Goal: Information Seeking & Learning: Find specific page/section

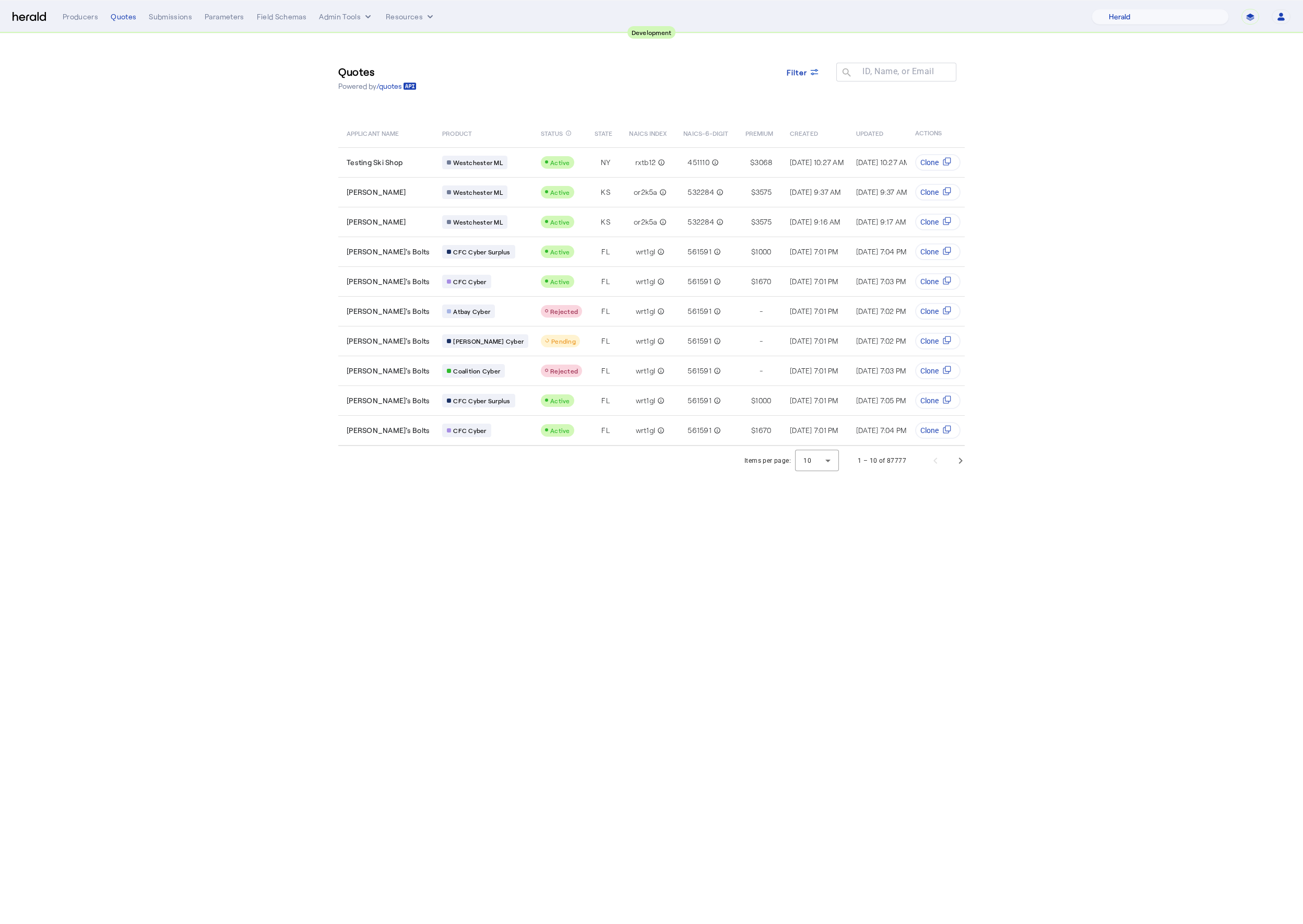
select select "pfm_2v8p_herald_api"
click at [1049, 151] on section "Quotes Powered by /quotes Filter ID, Name, or Email search APPLICANT NAME PRODU…" at bounding box center [651, 254] width 1303 height 442
click at [621, 375] on td "wrt1gl info_outline" at bounding box center [648, 371] width 54 height 29
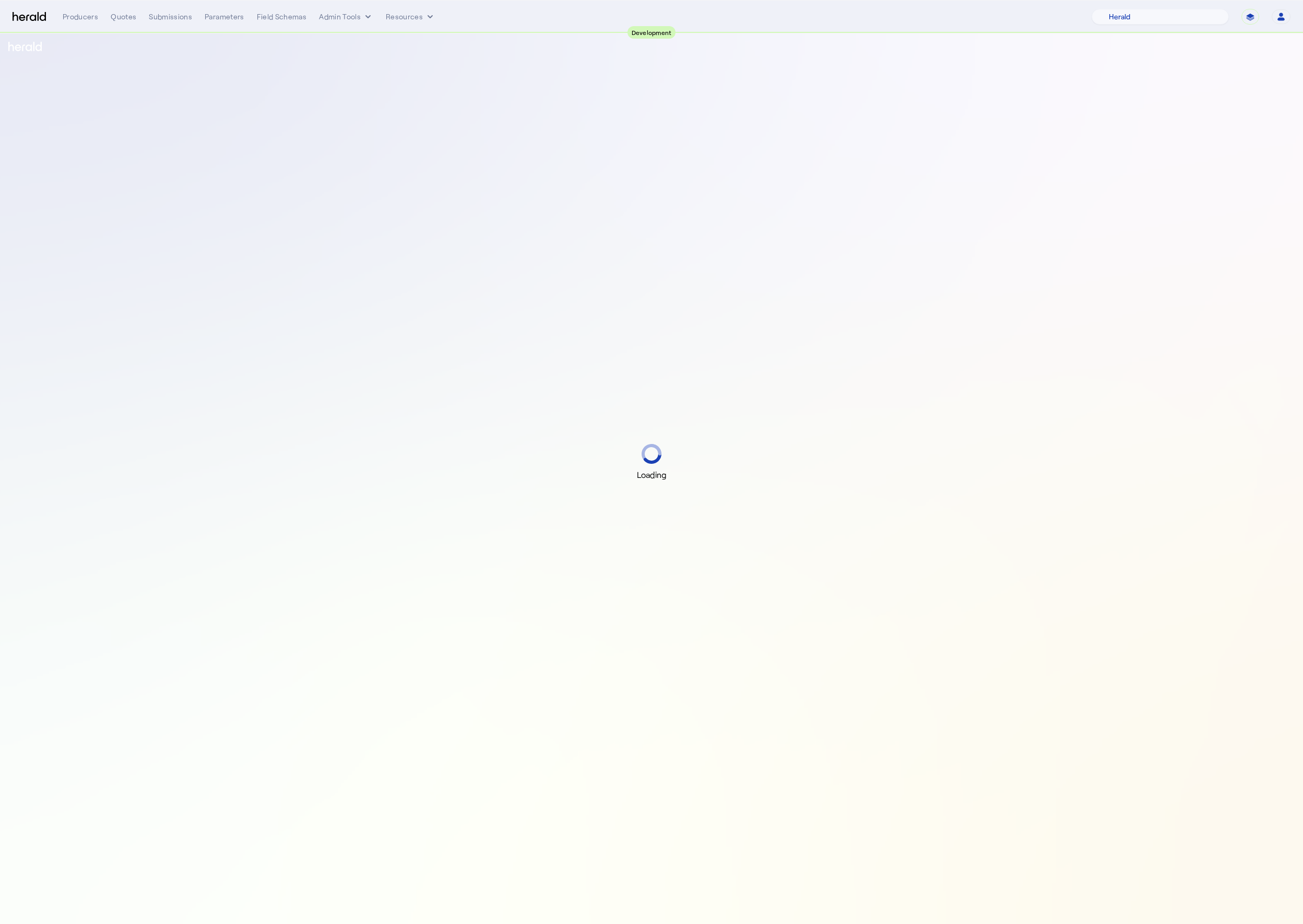
select select "pfm_2v8p_herald_api"
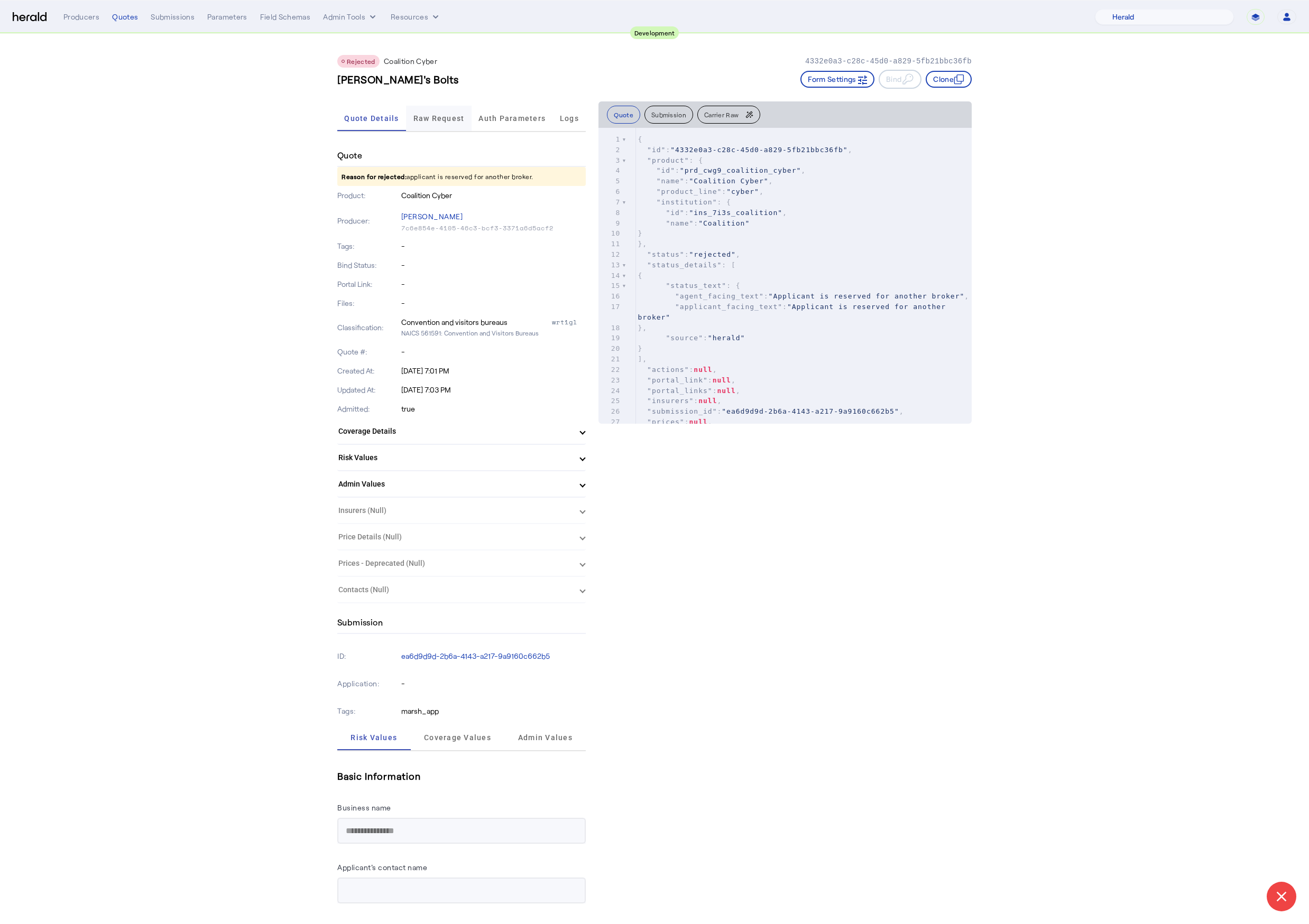
click at [451, 109] on span "Raw Request" at bounding box center [439, 118] width 51 height 25
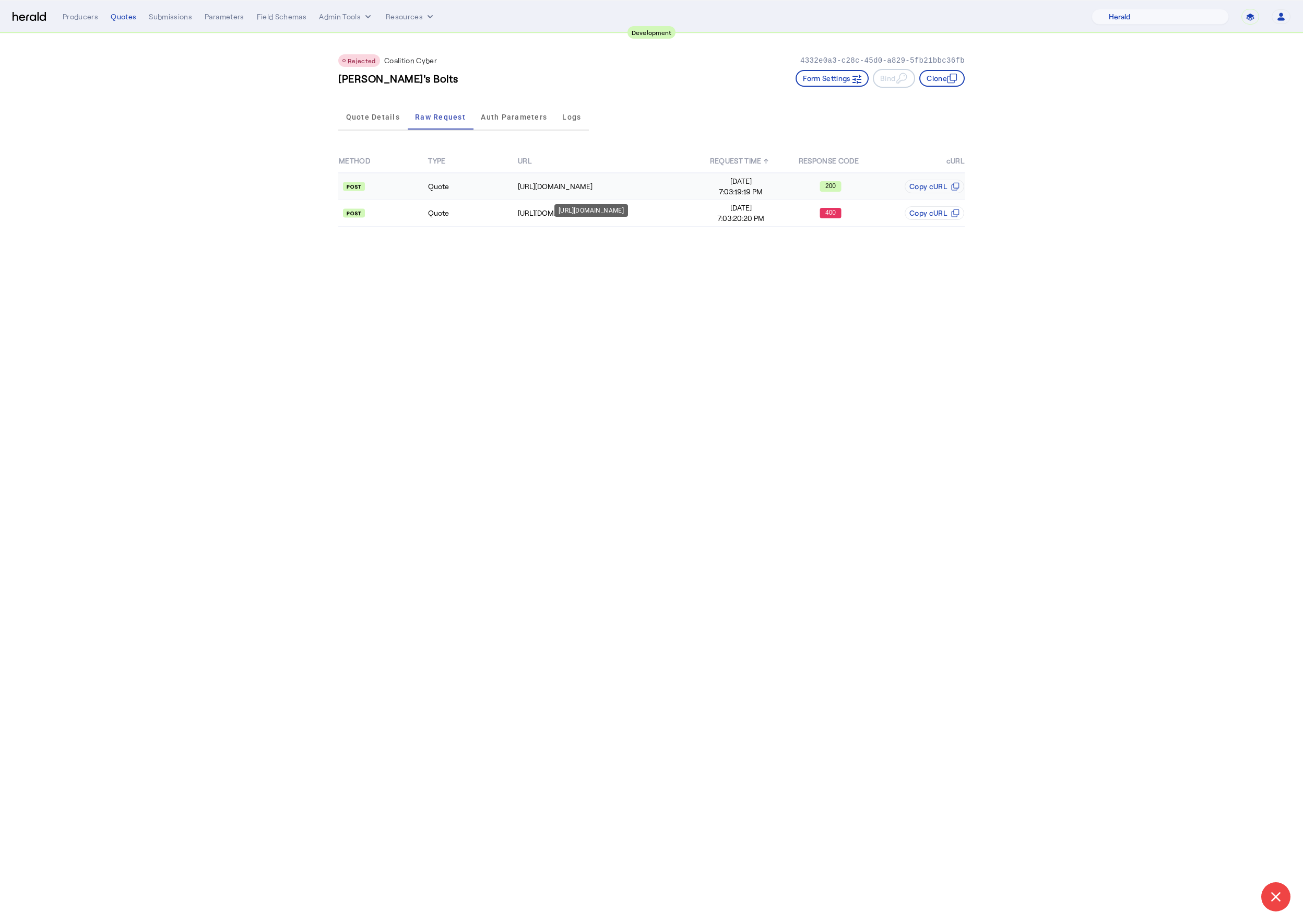
click at [611, 190] on div "https://distribution-api.demo.1nine.net/v2/oauth/token" at bounding box center [607, 186] width 178 height 10
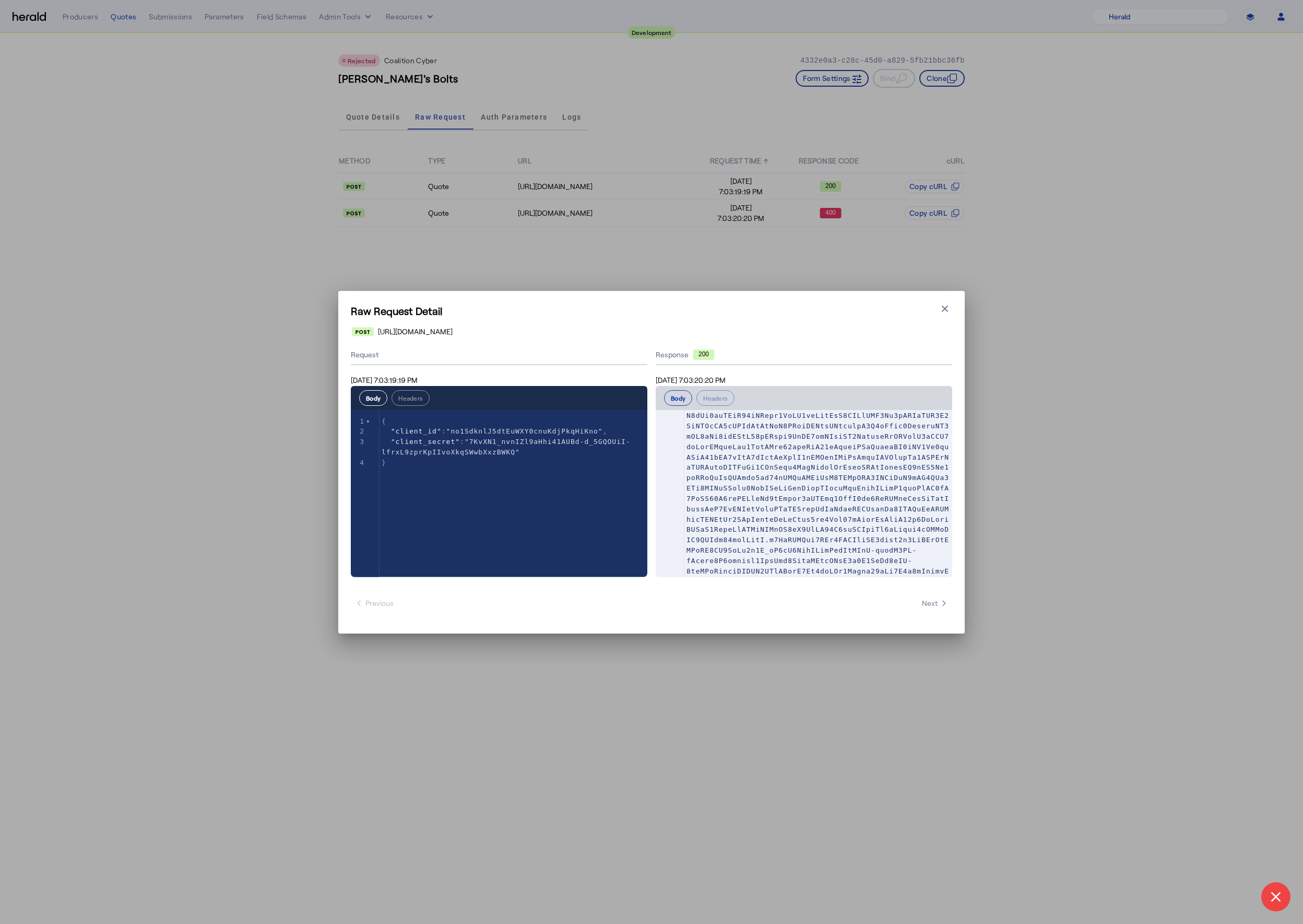
scroll to position [1, 0]
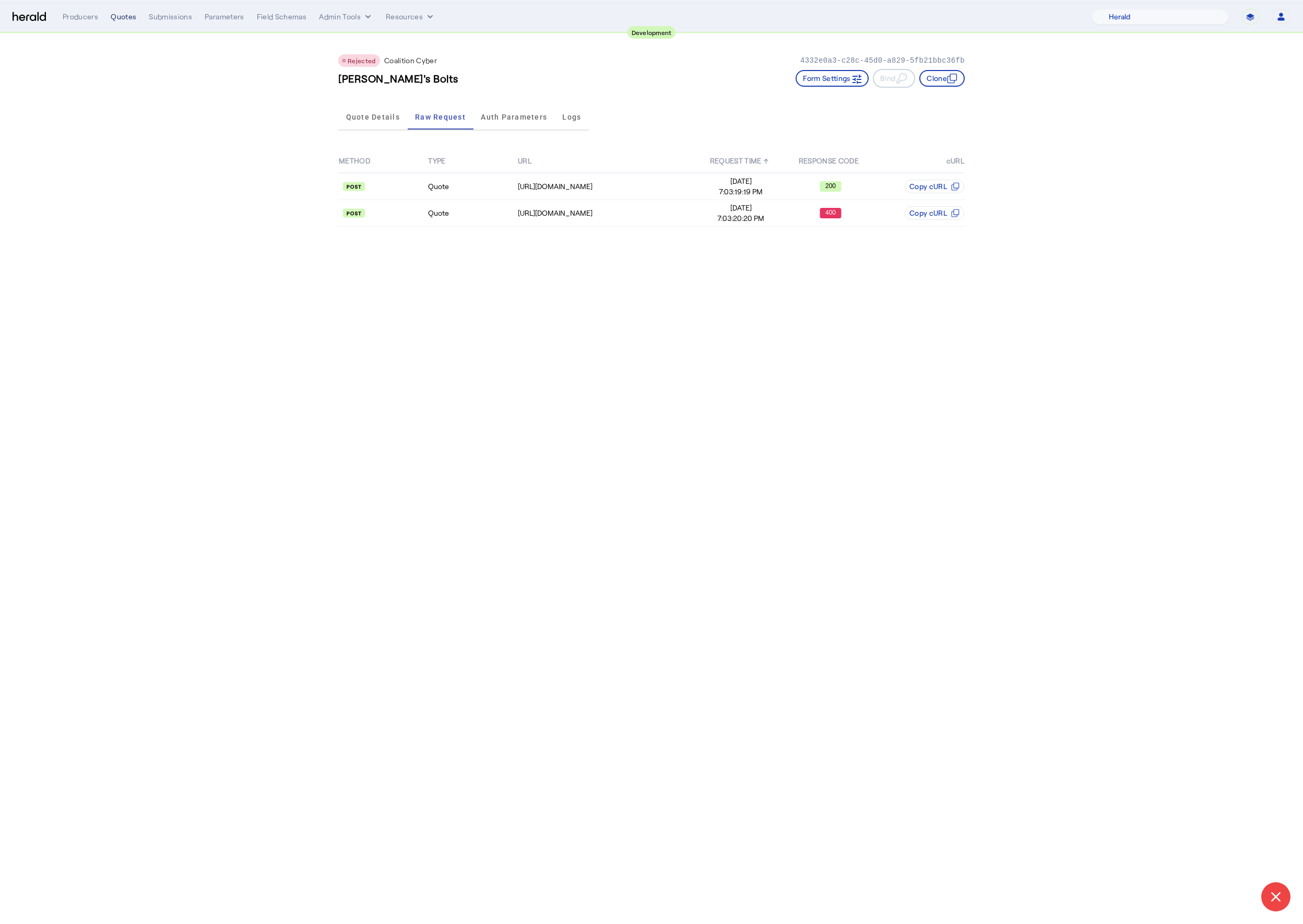
click at [130, 19] on div "Quotes" at bounding box center [123, 16] width 26 height 10
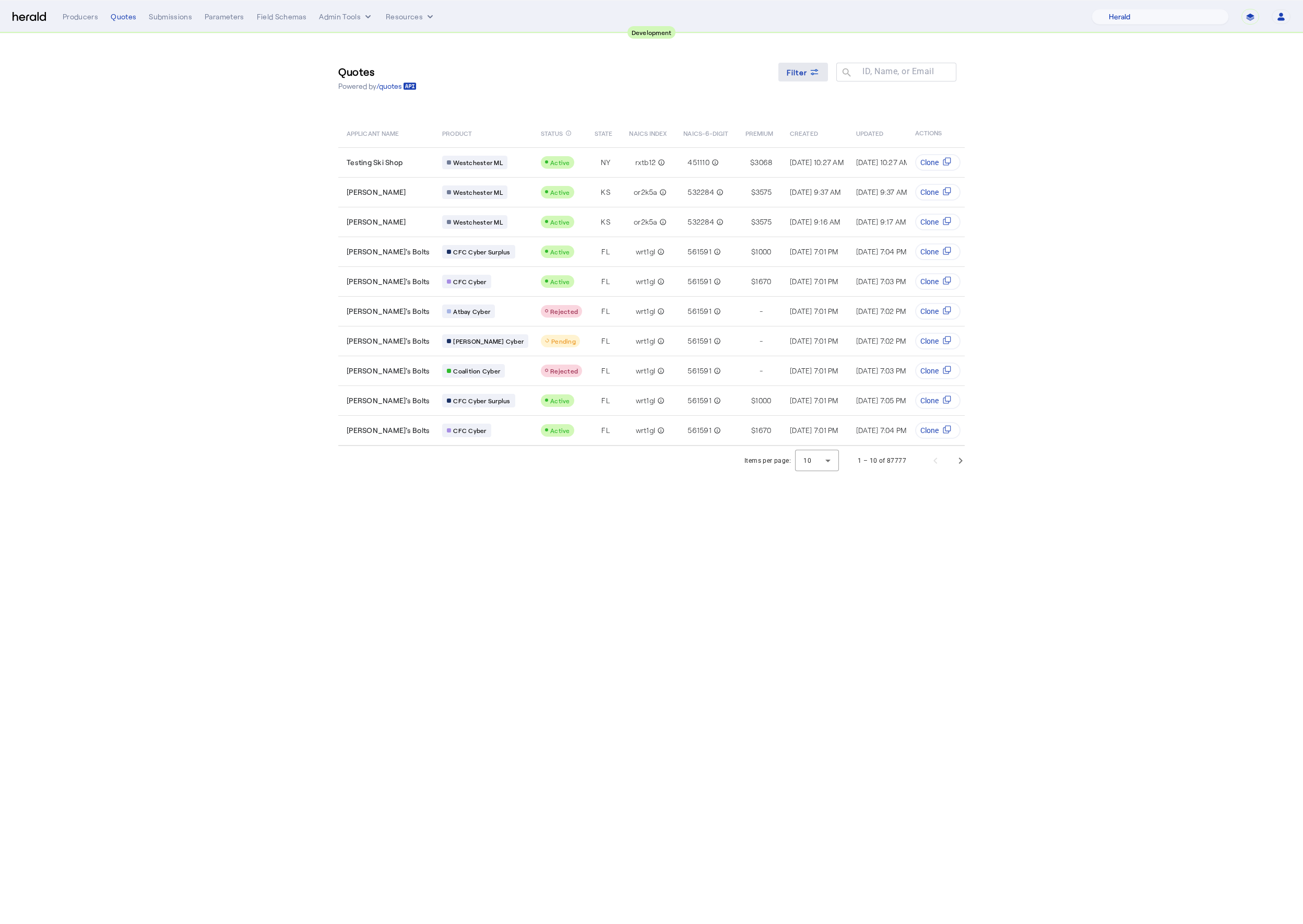
click at [805, 74] on span "Filter" at bounding box center [797, 72] width 21 height 11
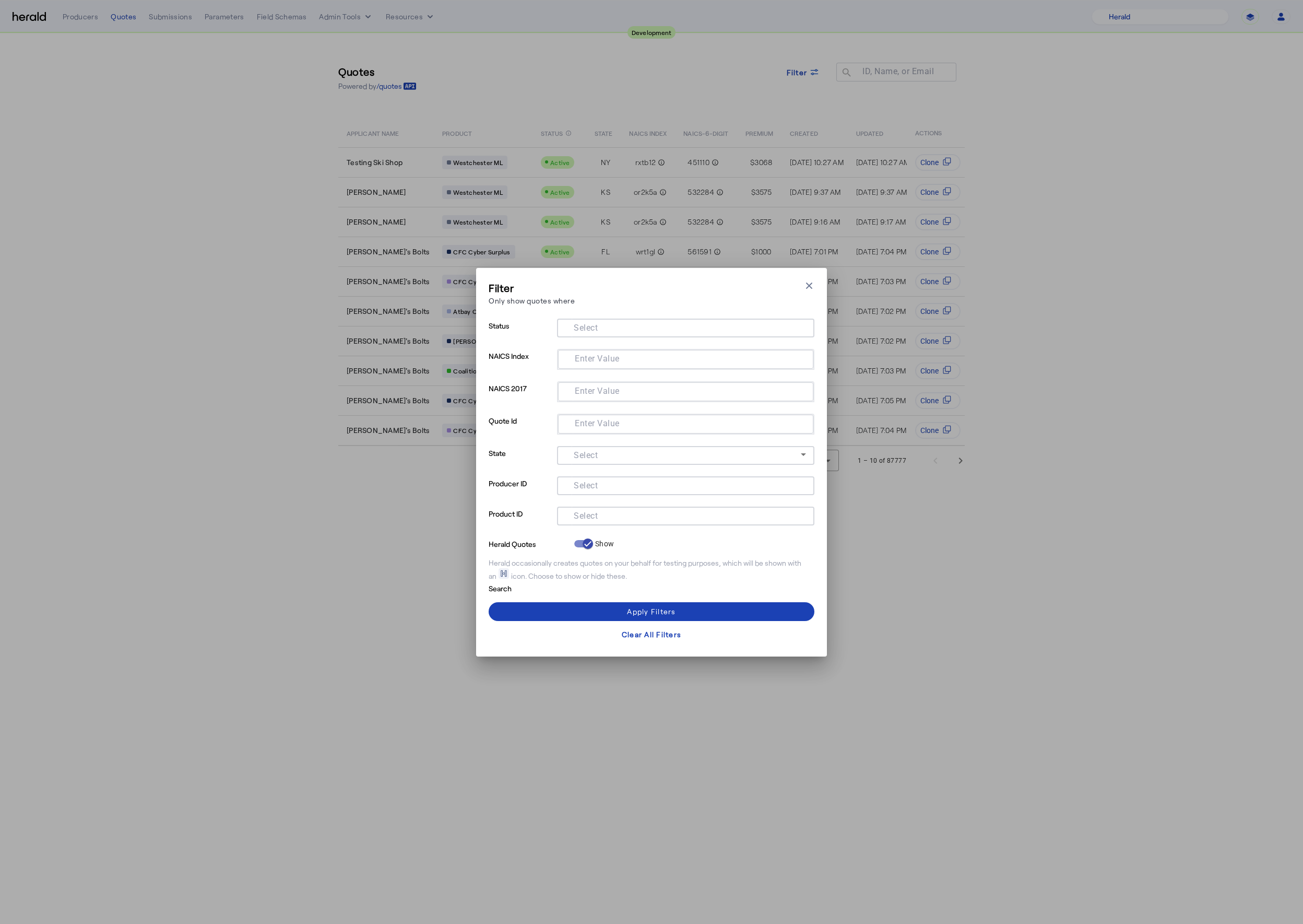
click at [653, 518] on input "Select" at bounding box center [684, 515] width 236 height 12
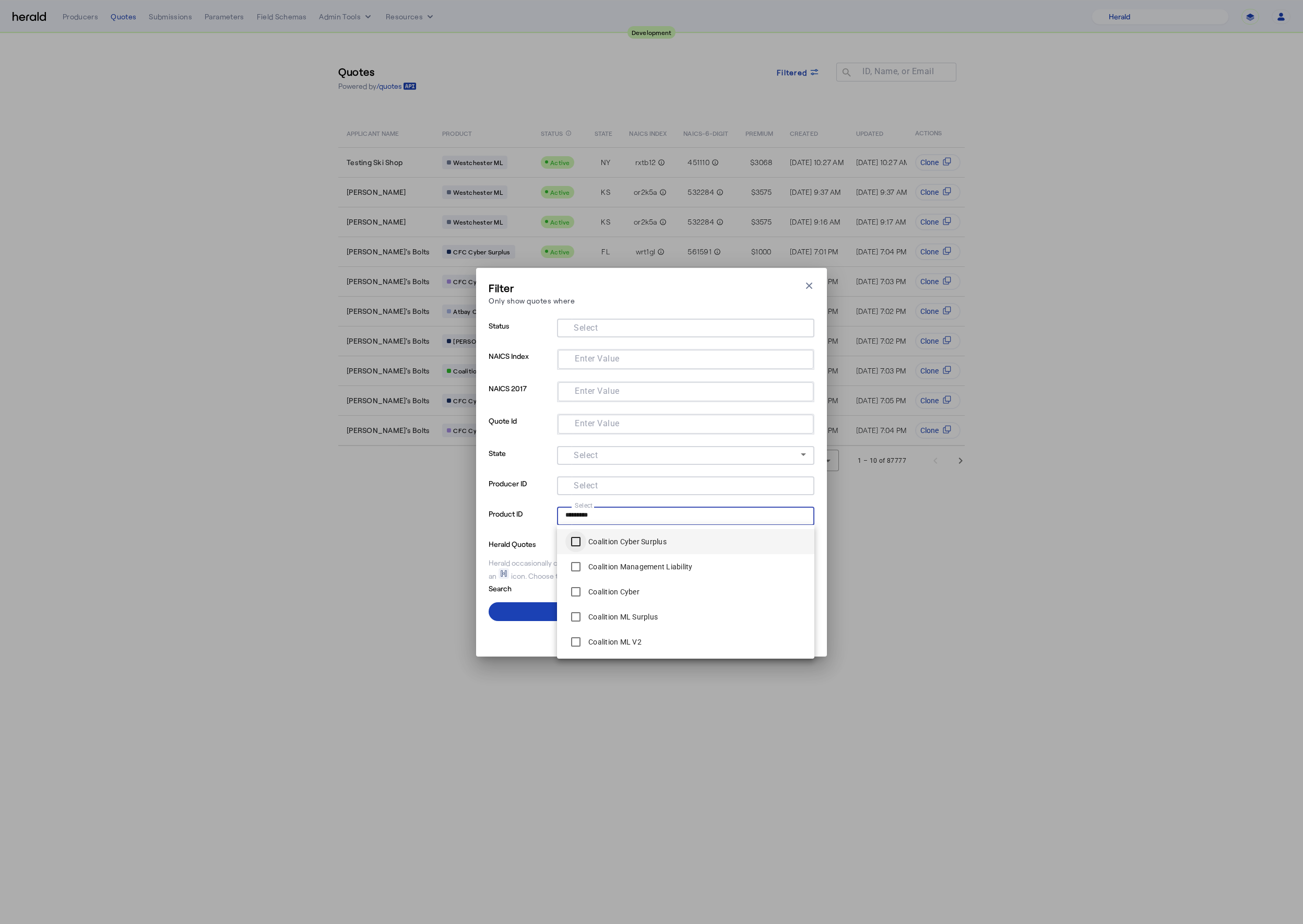
type input "*********"
click at [588, 541] on div at bounding box center [576, 541] width 25 height 25
click at [629, 587] on label "Coalition Cyber" at bounding box center [613, 591] width 53 height 10
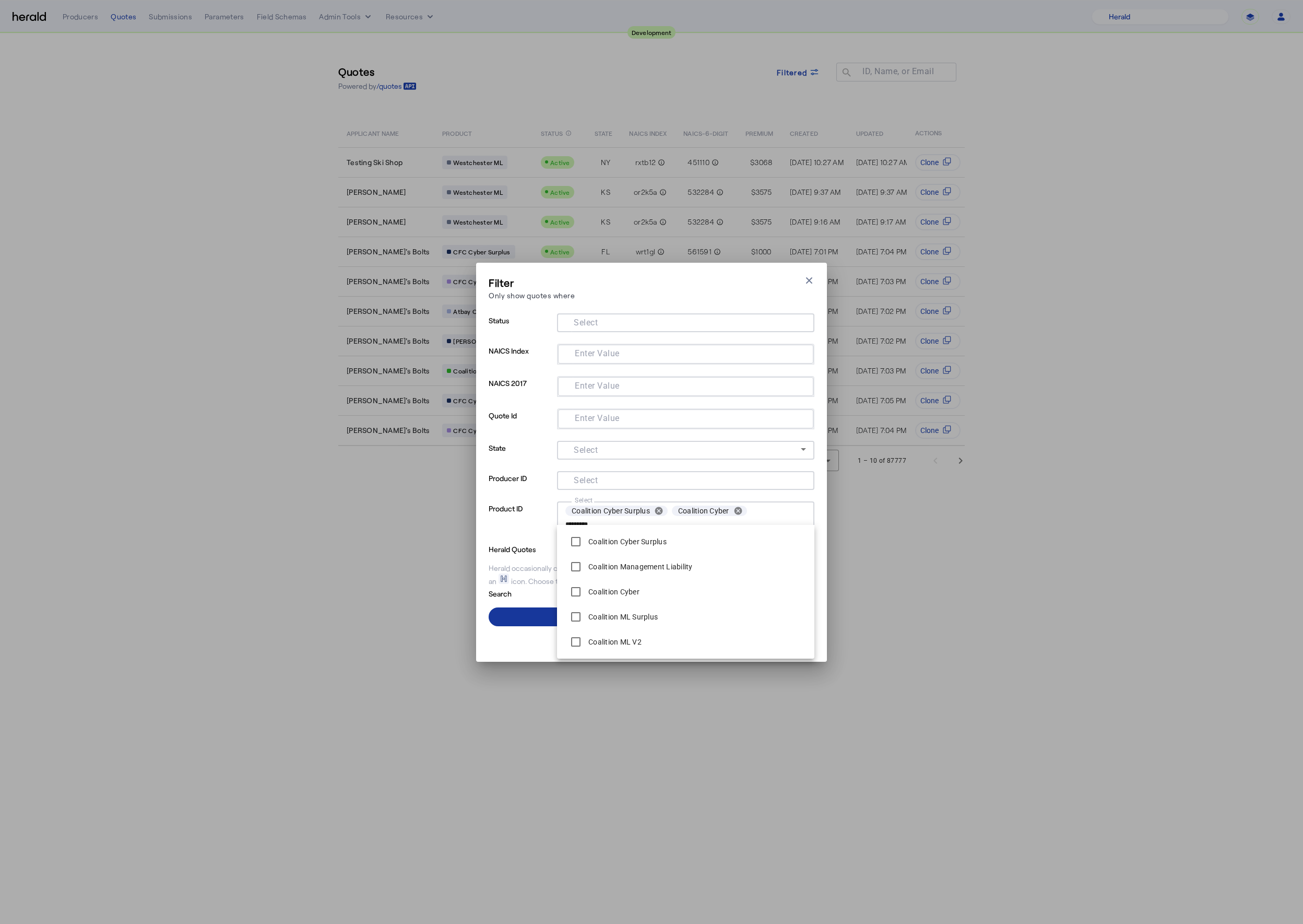
click at [517, 615] on span at bounding box center [652, 616] width 326 height 25
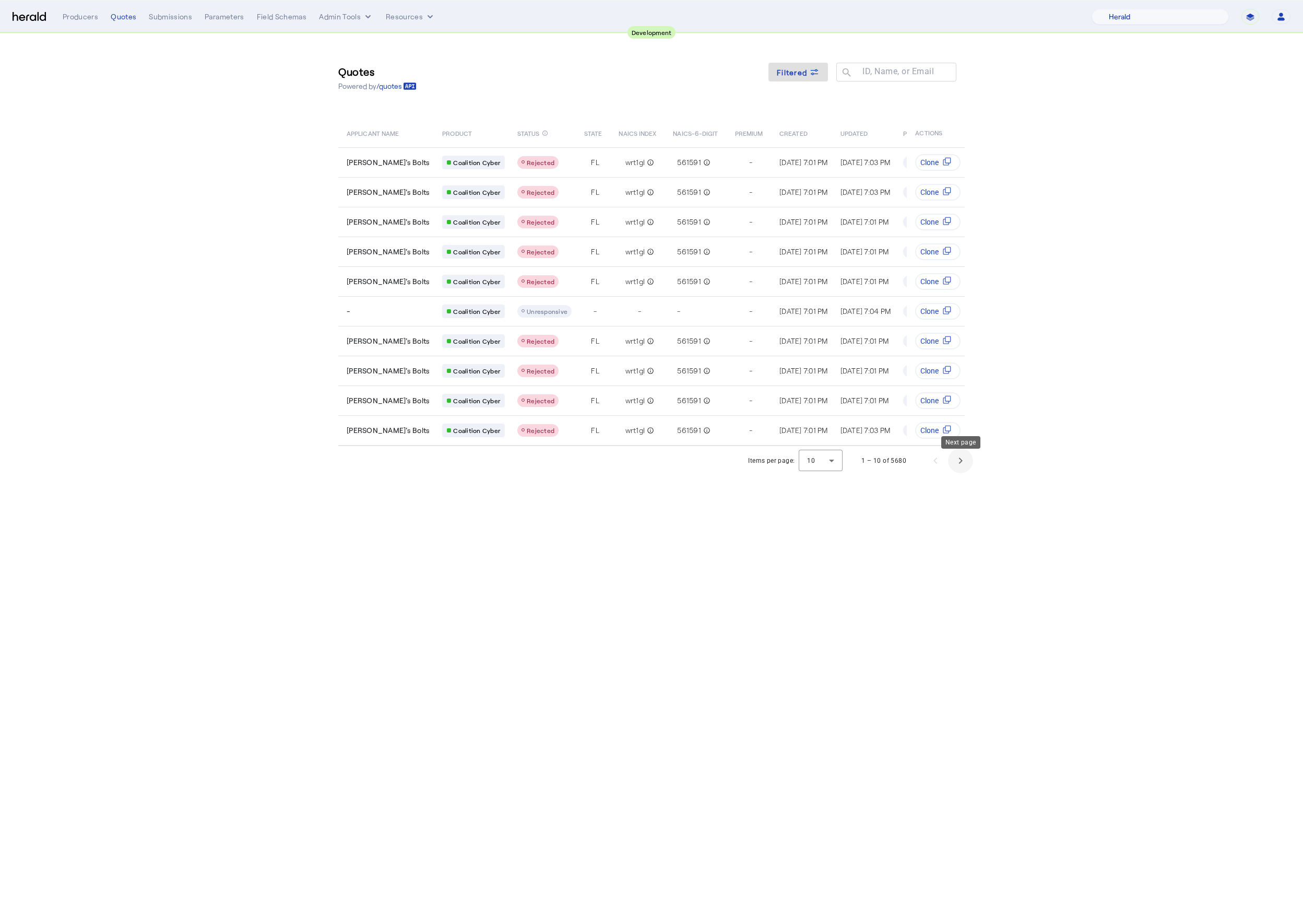
click at [967, 468] on span "Next page" at bounding box center [960, 460] width 25 height 25
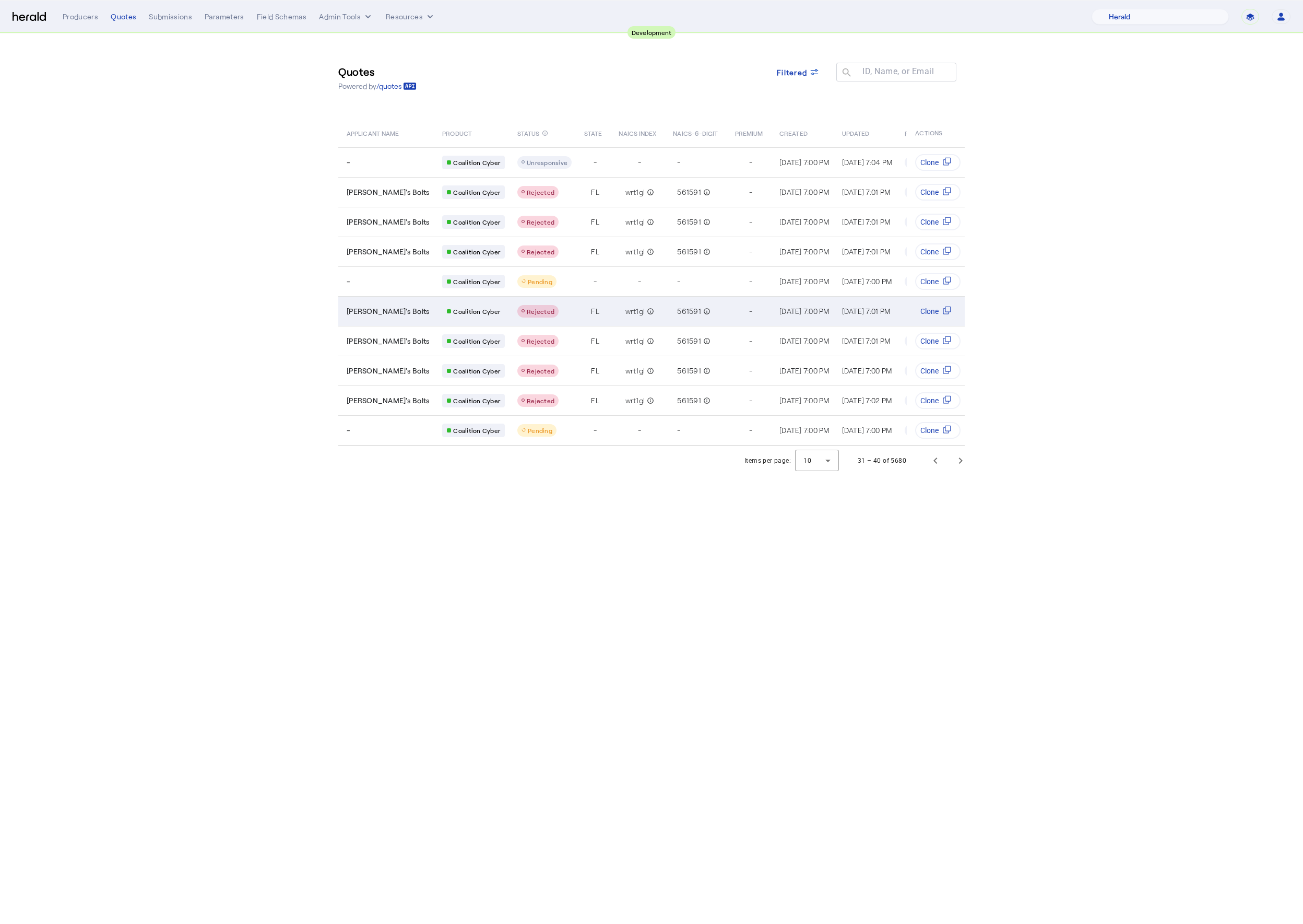
click at [611, 315] on td "wrt1gl info_outline" at bounding box center [638, 311] width 54 height 29
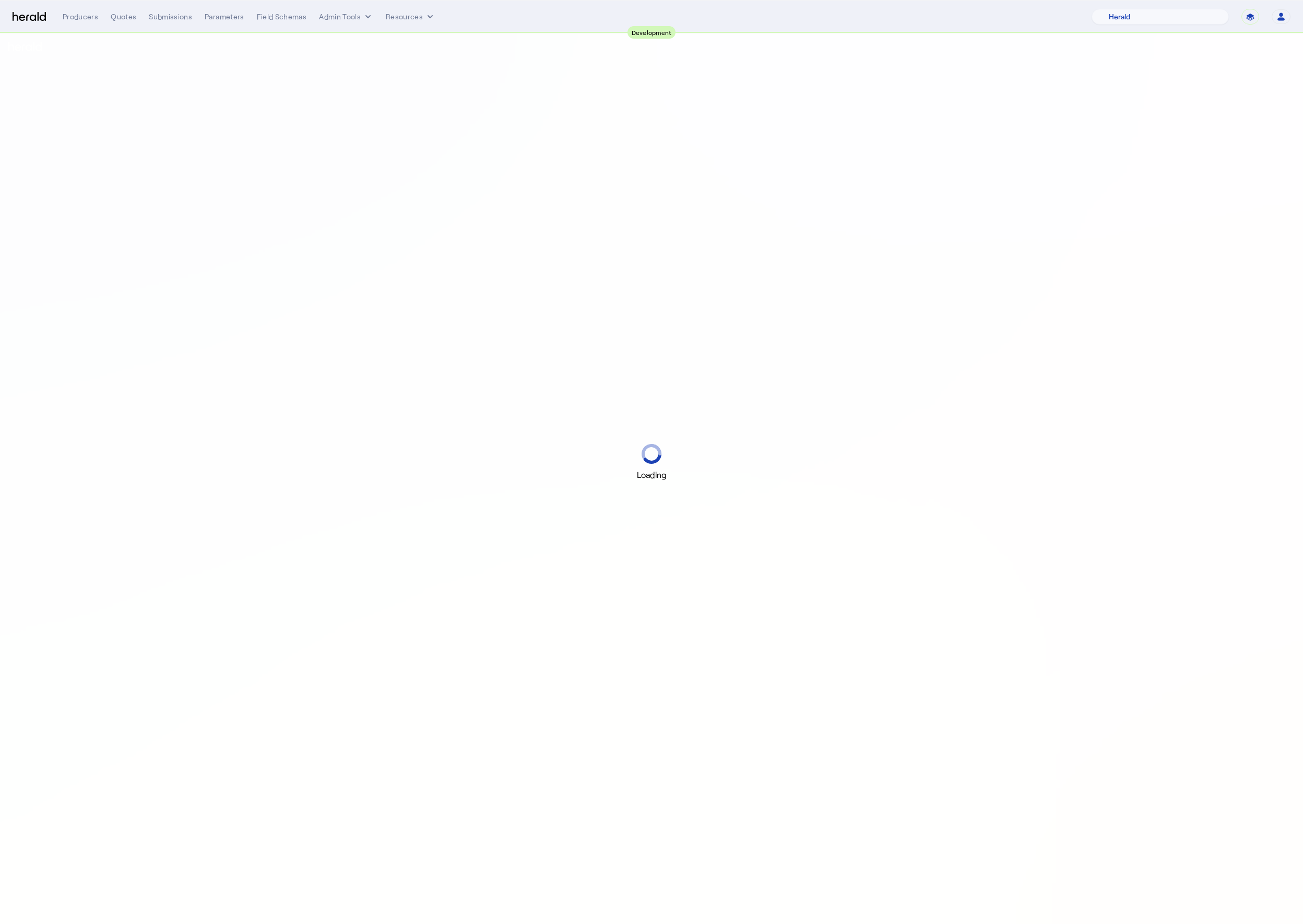
select select "pfm_2v8p_herald_api"
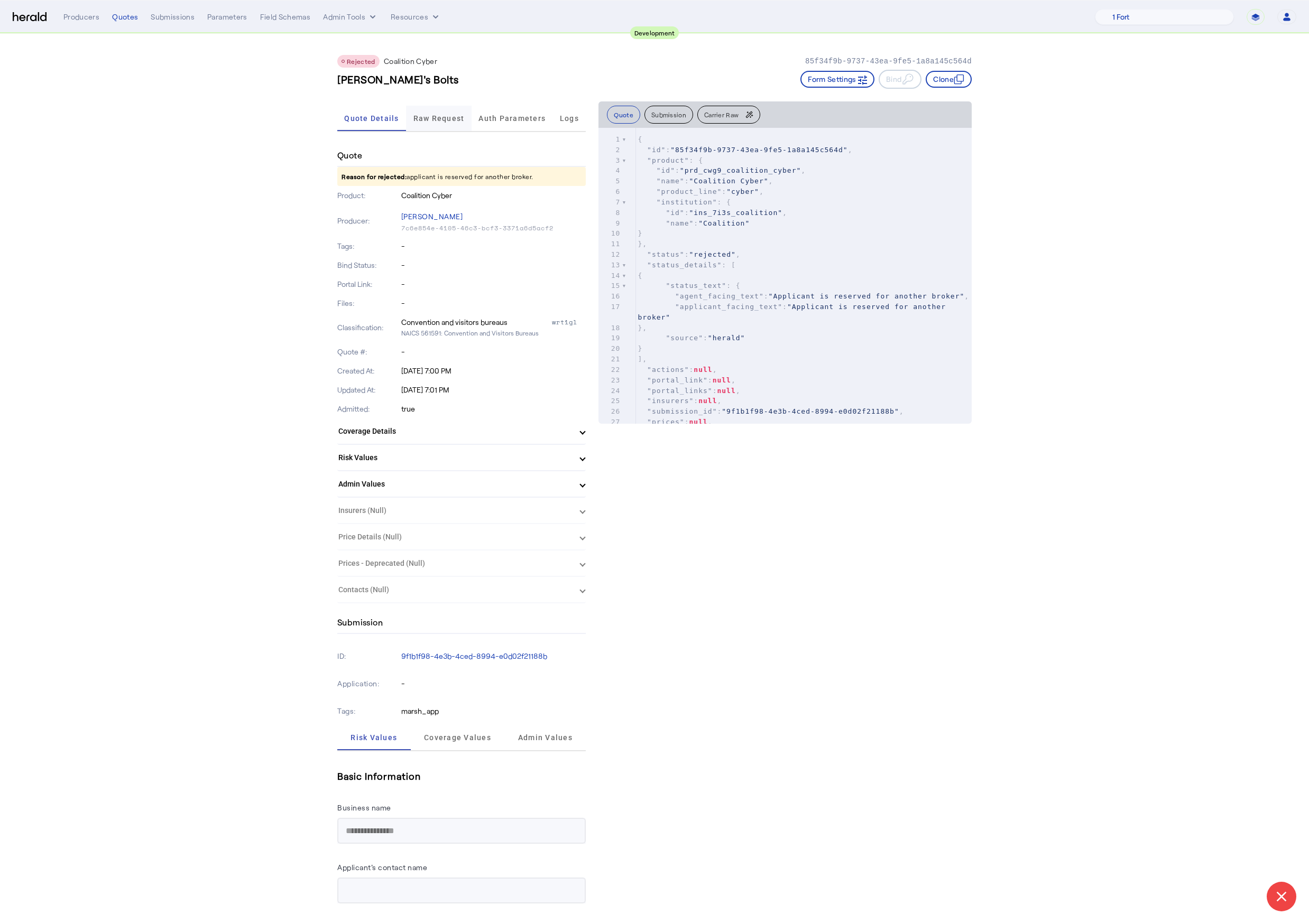
click at [448, 115] on span "Raw Request" at bounding box center [439, 118] width 51 height 7
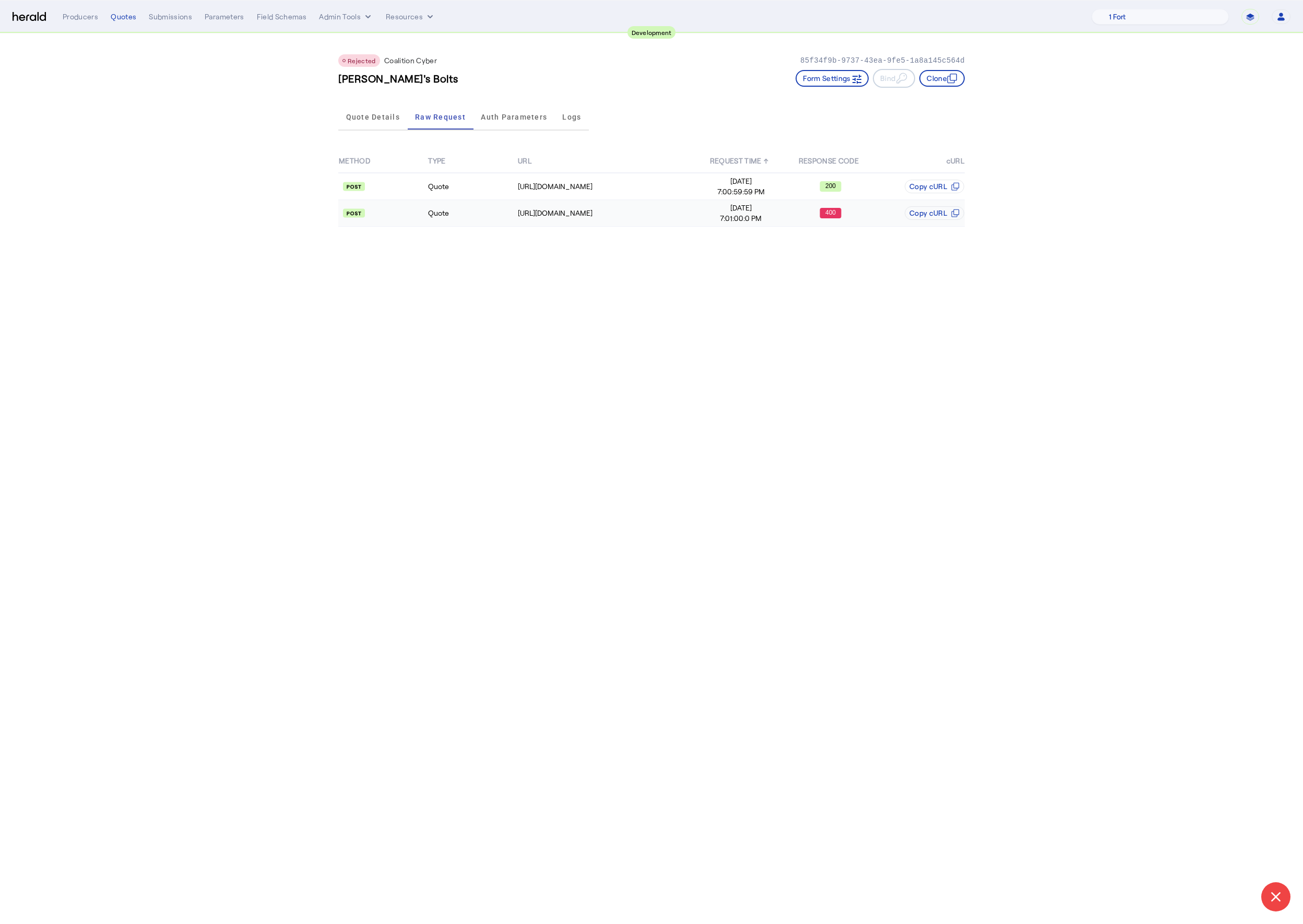
click at [725, 205] on span "Aug 16, 2025" at bounding box center [741, 207] width 88 height 10
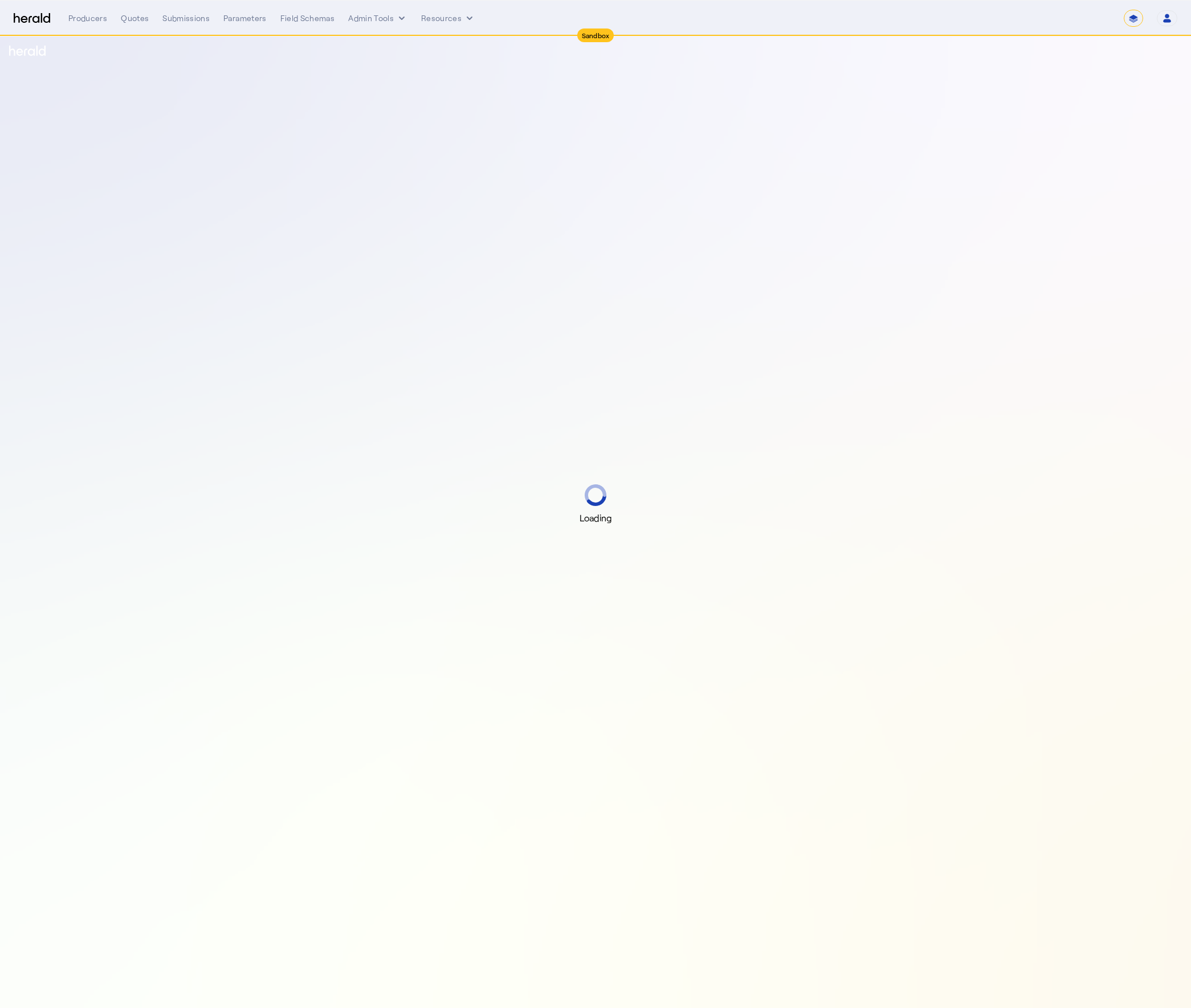
select select "*******"
click at [144, 22] on div "Quotes" at bounding box center [134, 18] width 28 height 11
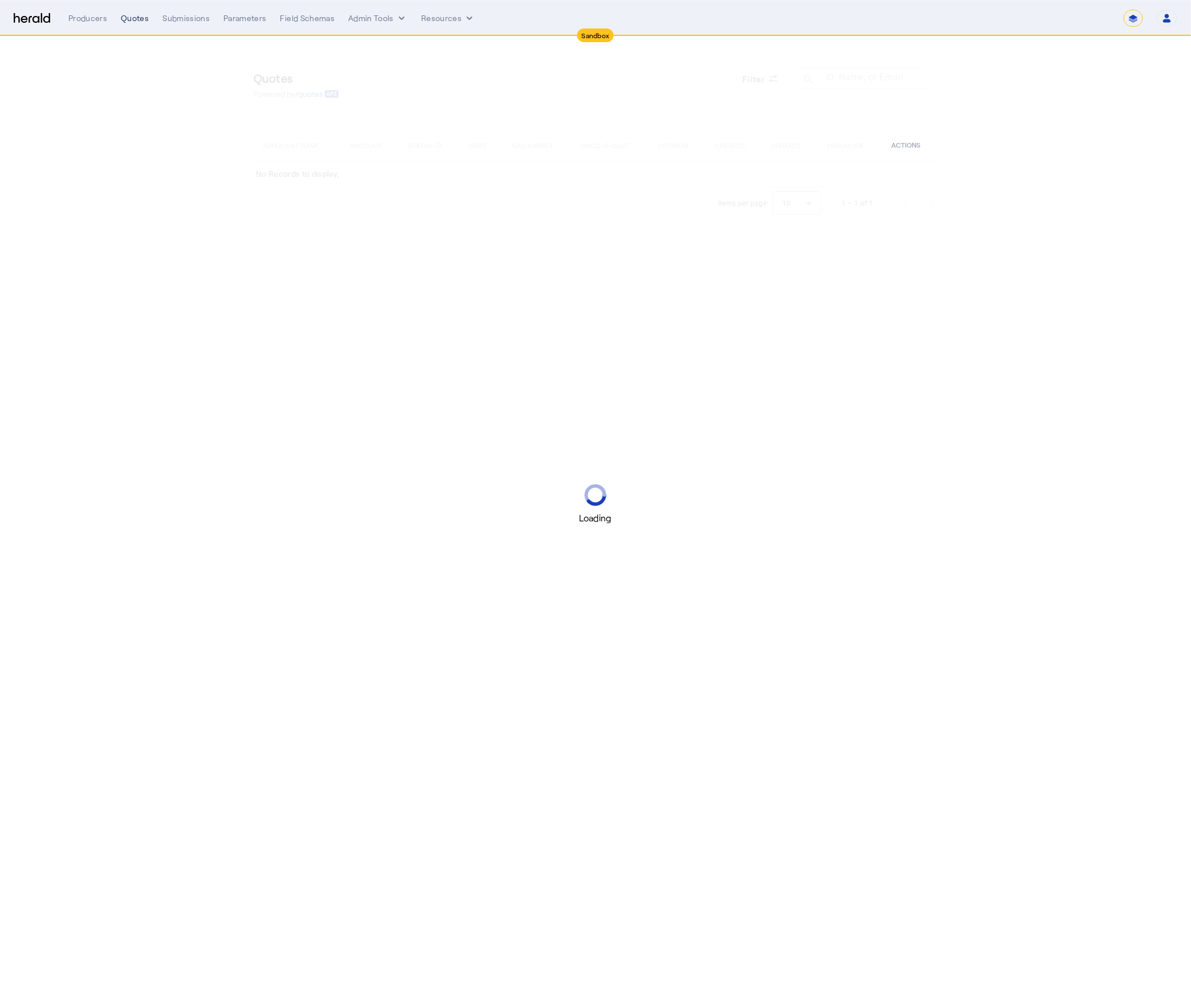
click at [142, 22] on div "Quotes" at bounding box center [134, 18] width 28 height 11
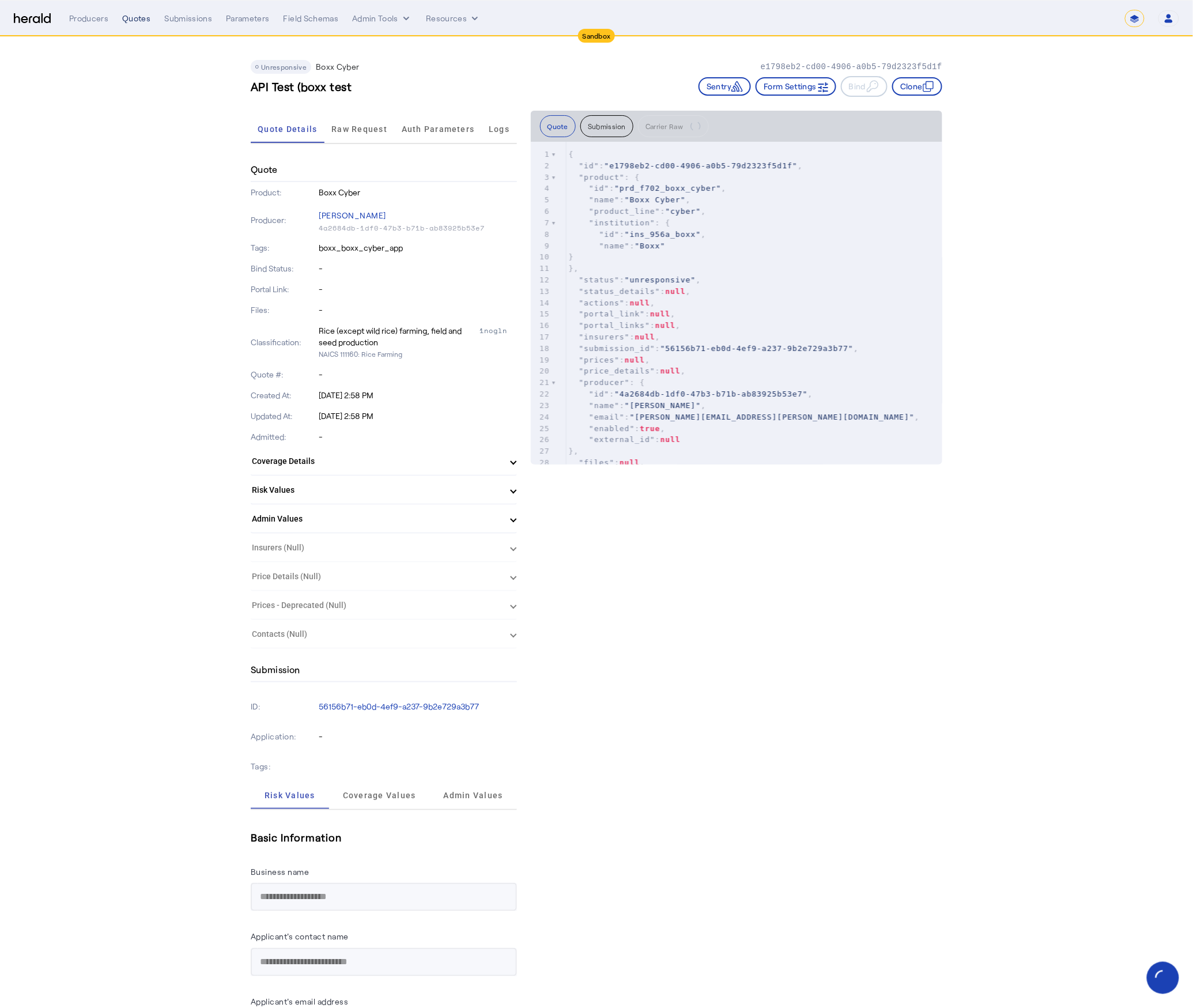
click at [139, 19] on div "Quotes" at bounding box center [136, 18] width 28 height 11
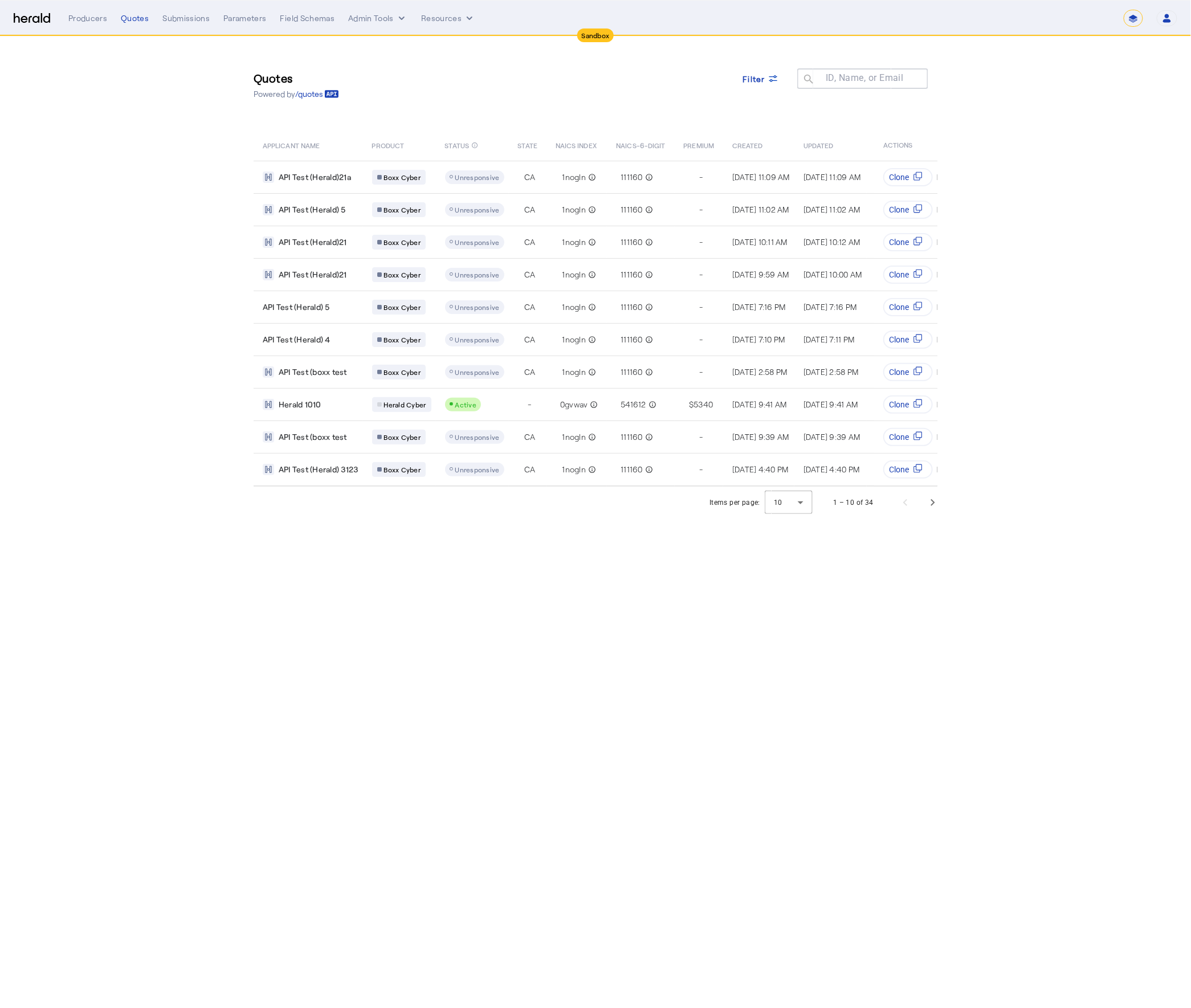
click at [1133, 15] on select "**********" at bounding box center [1133, 18] width 19 height 17
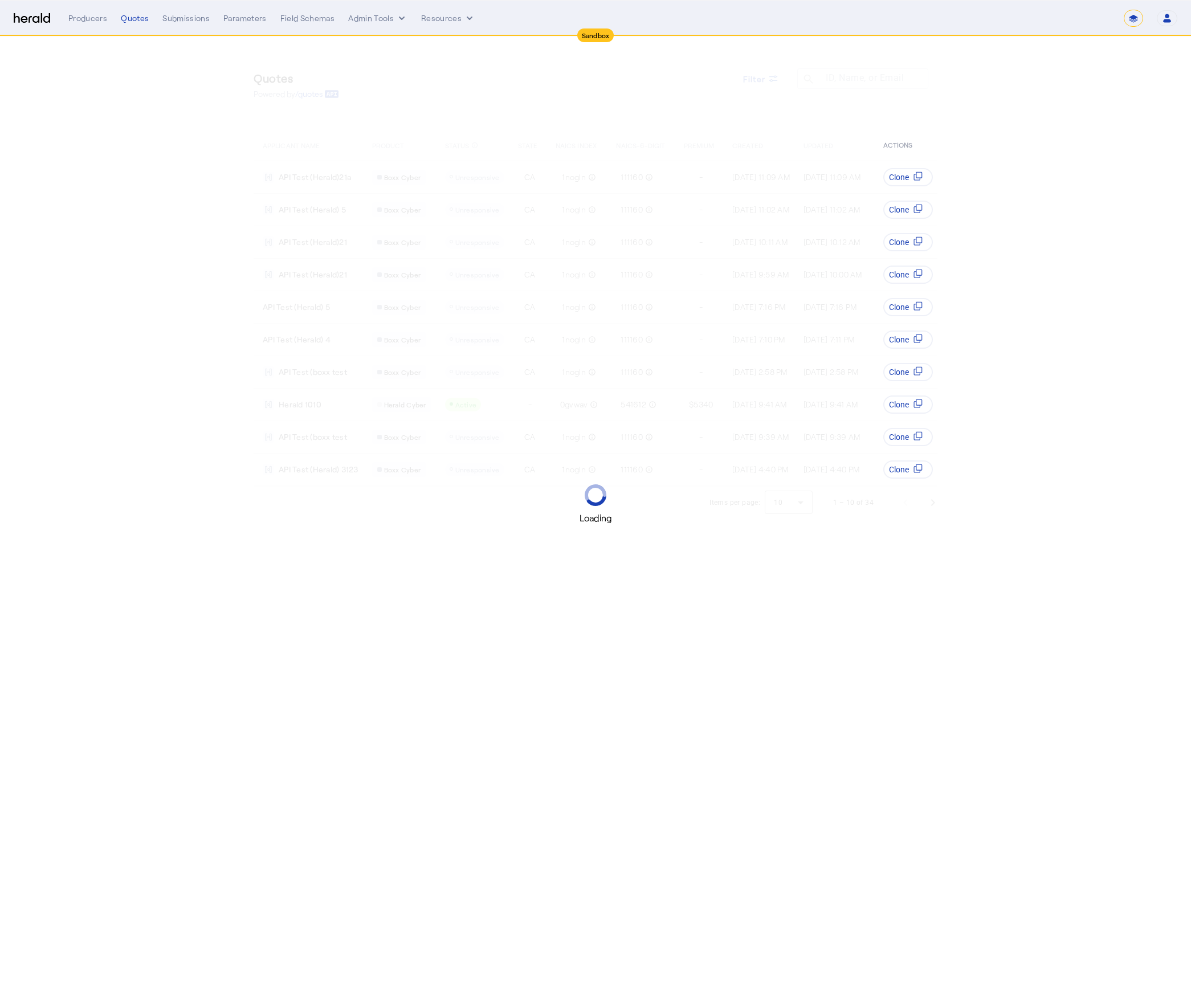
select select "*******"
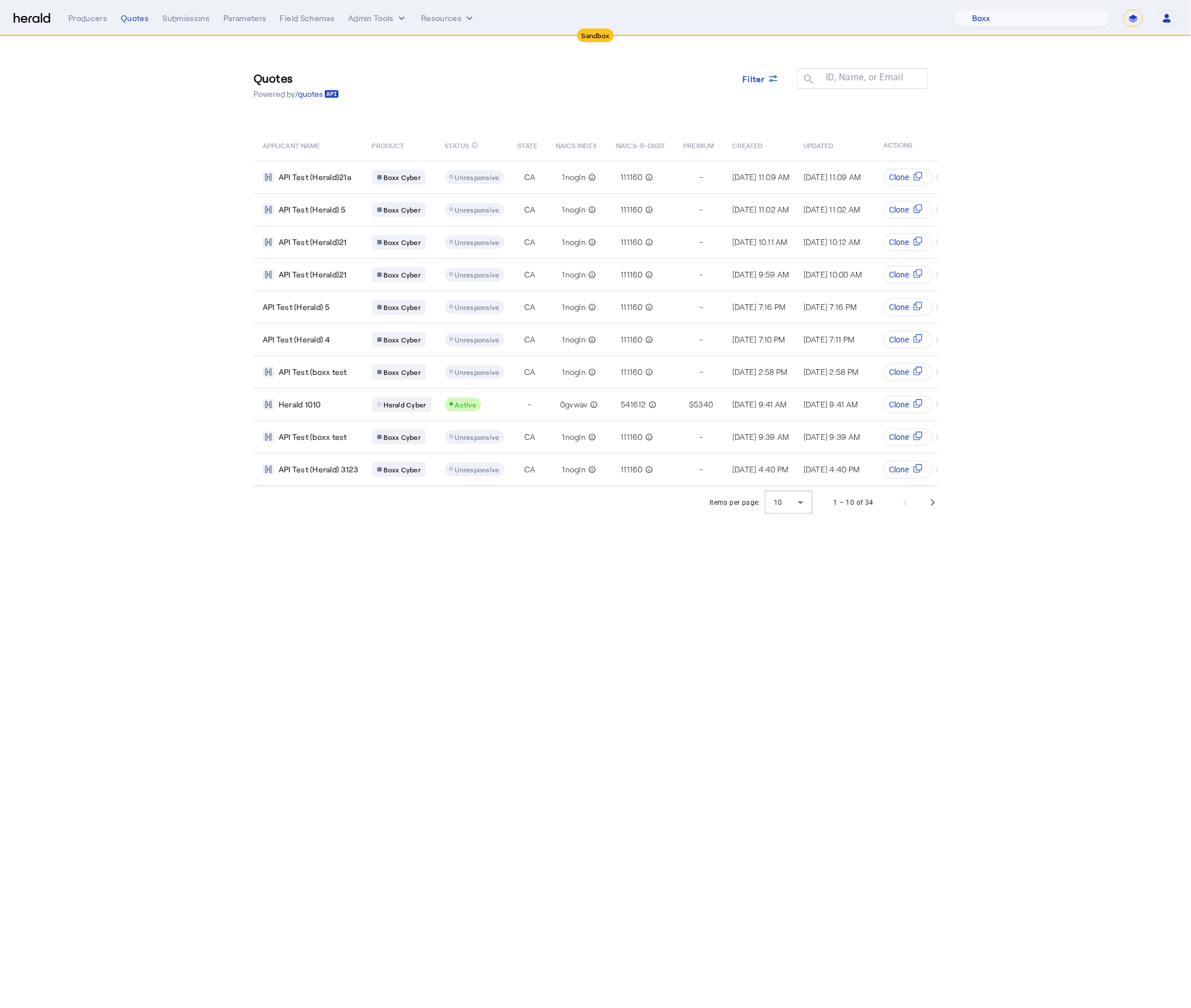
drag, startPoint x: 1121, startPoint y: 10, endPoint x: 1153, endPoint y: 27, distance: 36.2
click at [1122, 10] on div "1Fort Acrisure Acturis Affinity Advisors Affinity Risk Agentero AmWins Anzen Ao…" at bounding box center [1066, 18] width 223 height 17
click at [1128, 14] on select "**********" at bounding box center [1133, 18] width 19 height 17
click at [1037, 16] on select "1Fort Acrisure Acturis Affinity Advisors Affinity Risk Agentero AmWins Anzen Ao…" at bounding box center [1032, 18] width 156 height 17
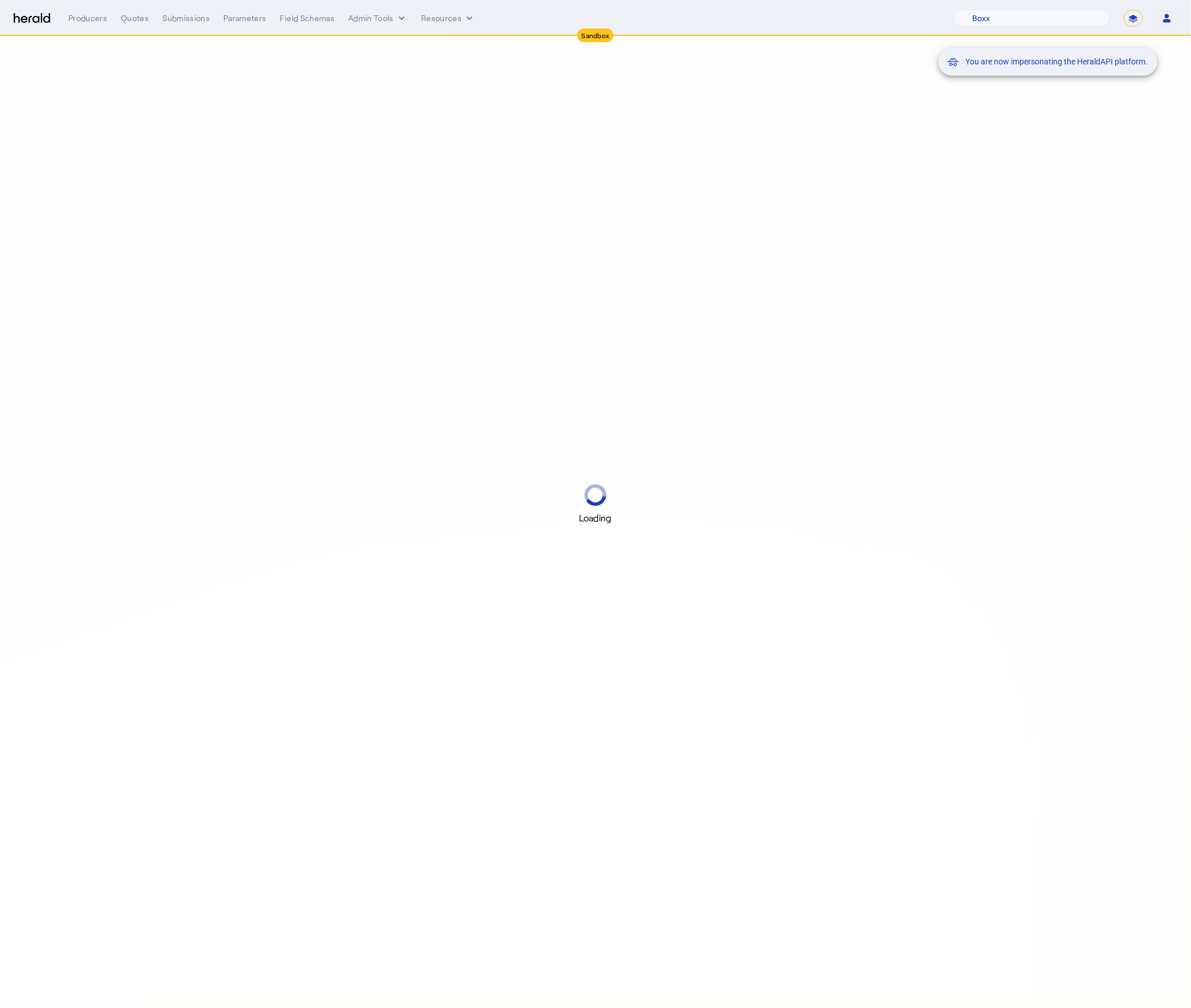
click at [136, 19] on div "You are now impersonating the HeraldAPI platform." at bounding box center [596, 504] width 1191 height 1008
click at [136, 19] on div "Quotes" at bounding box center [134, 18] width 28 height 11
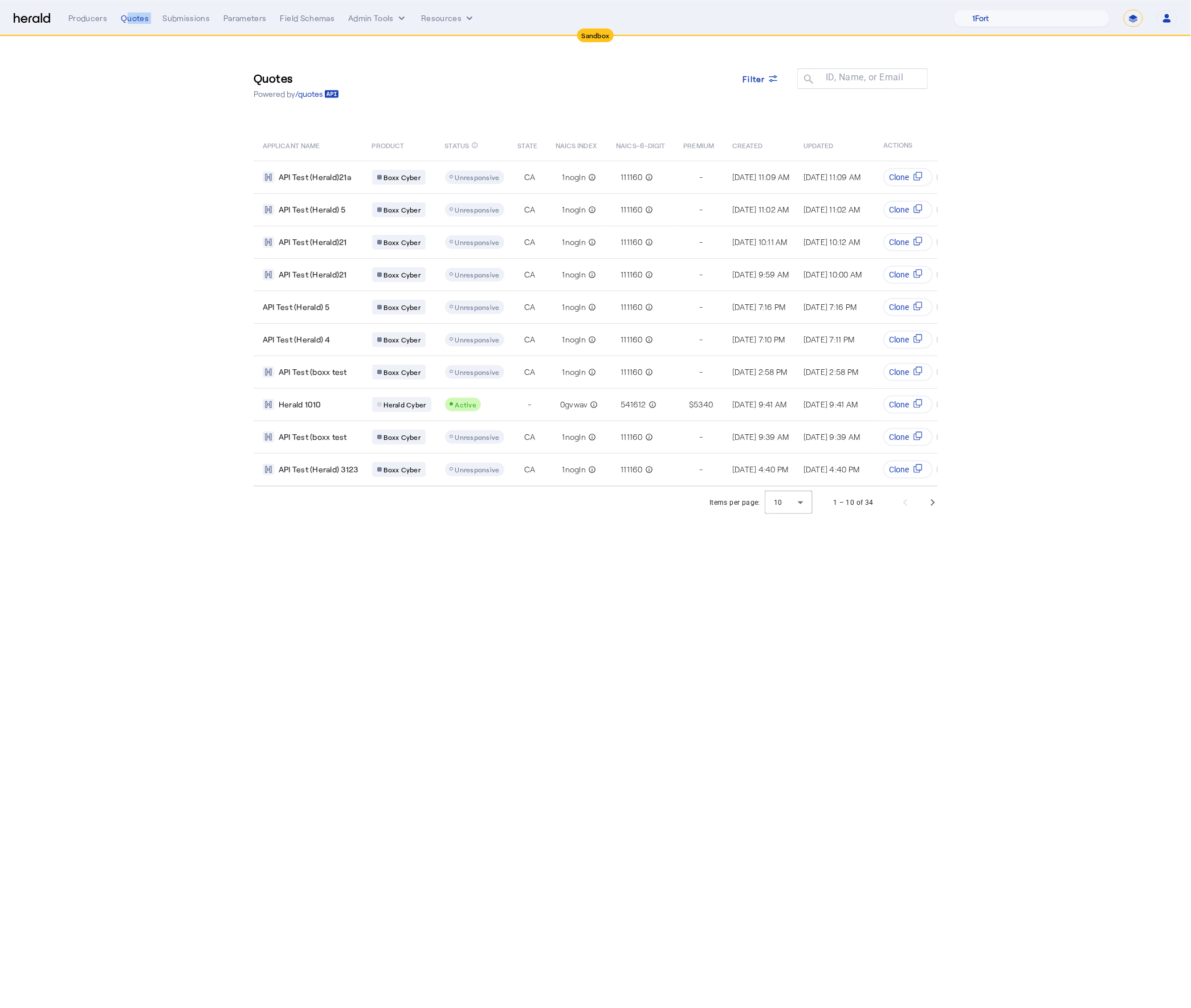
click at [136, 19] on div "Quotes" at bounding box center [134, 18] width 28 height 11
click at [1056, 25] on select "1Fort Acrisure Acturis Affinity Advisors Affinity Risk Agentero AmWins Anzen Ao…" at bounding box center [1032, 18] width 156 height 17
select select "pfm_2v8p_herald_api"
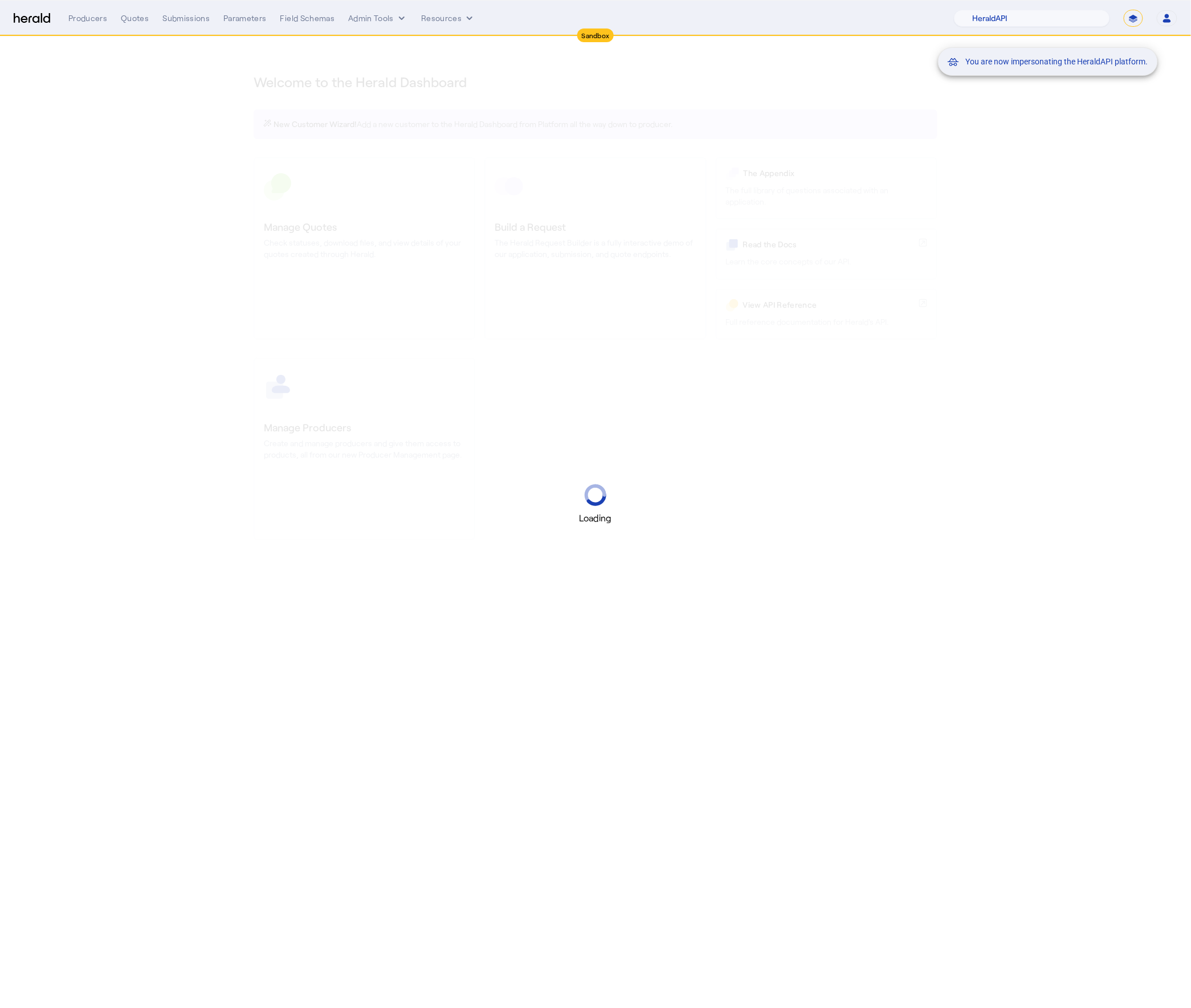
click at [120, 18] on div "You are now impersonating the HeraldAPI platform." at bounding box center [596, 504] width 1191 height 1008
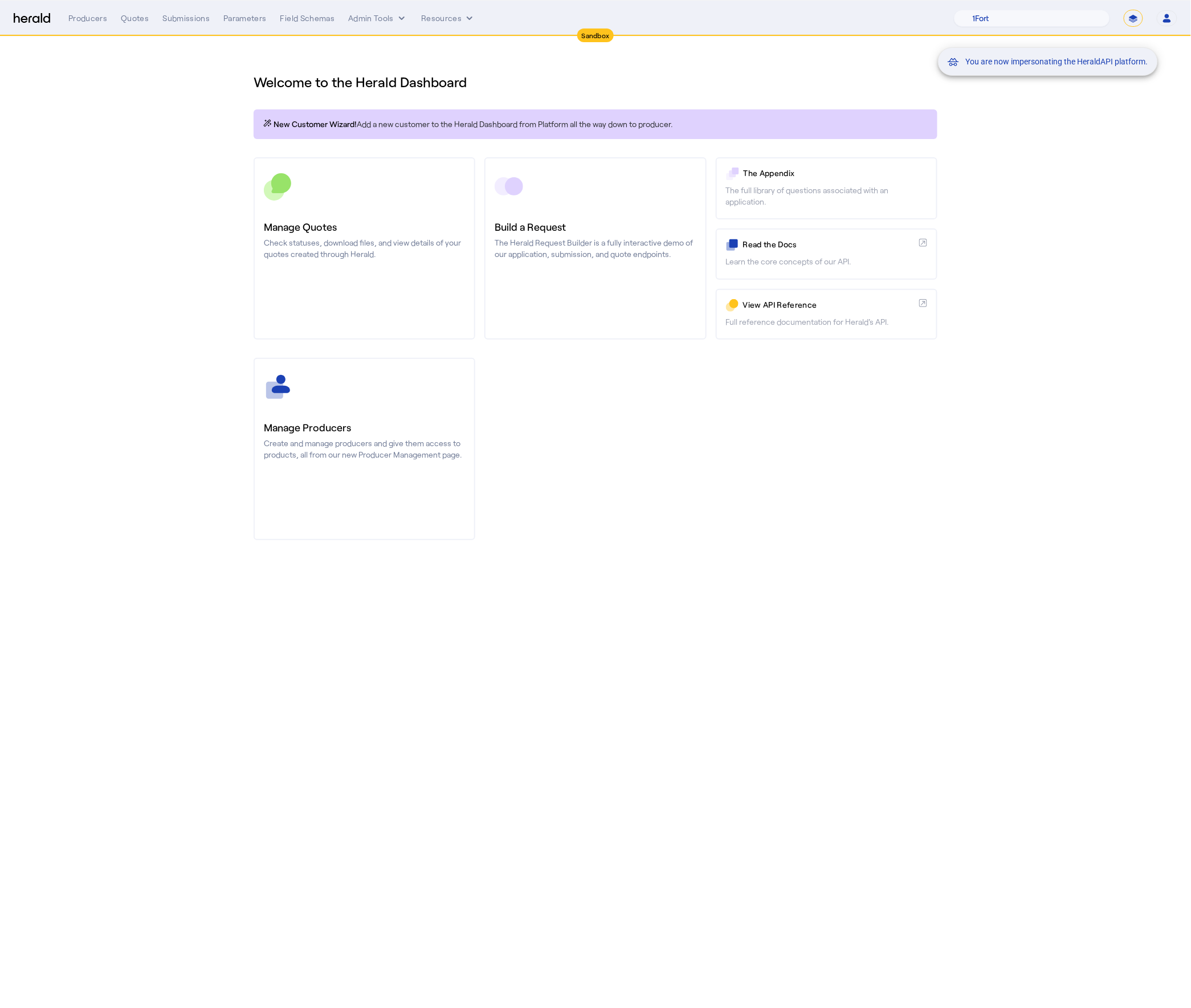
click at [134, 19] on div "You are now impersonating the HeraldAPI platform." at bounding box center [596, 504] width 1191 height 1008
click at [136, 19] on div "You are now impersonating the HeraldAPI platform." at bounding box center [596, 504] width 1191 height 1008
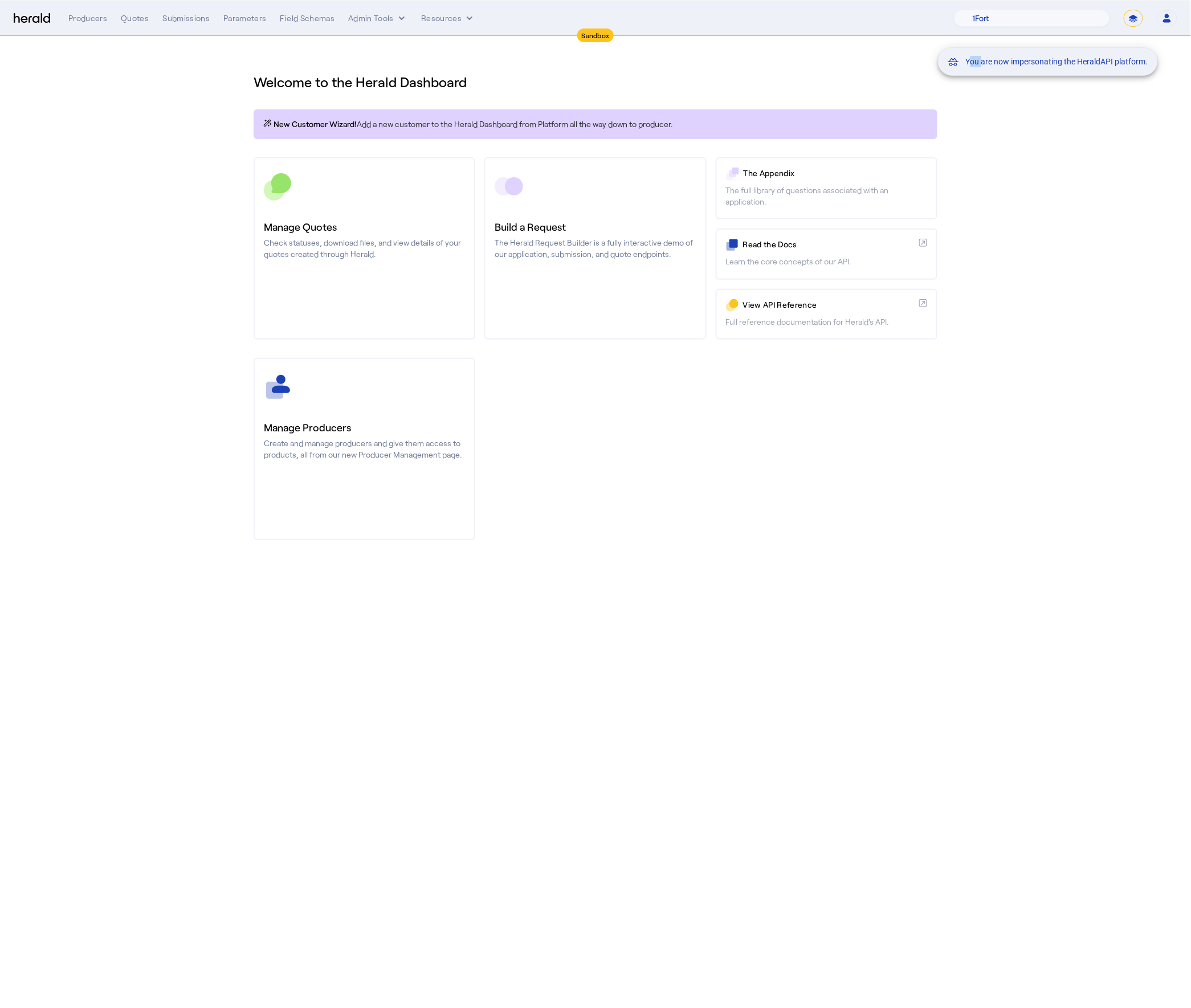
click at [136, 19] on div "You are now impersonating the HeraldAPI platform." at bounding box center [596, 504] width 1191 height 1008
click at [134, 22] on div "You are now impersonating the HeraldAPI platform." at bounding box center [596, 504] width 1191 height 1008
click at [134, 23] on div "Quotes" at bounding box center [134, 18] width 28 height 11
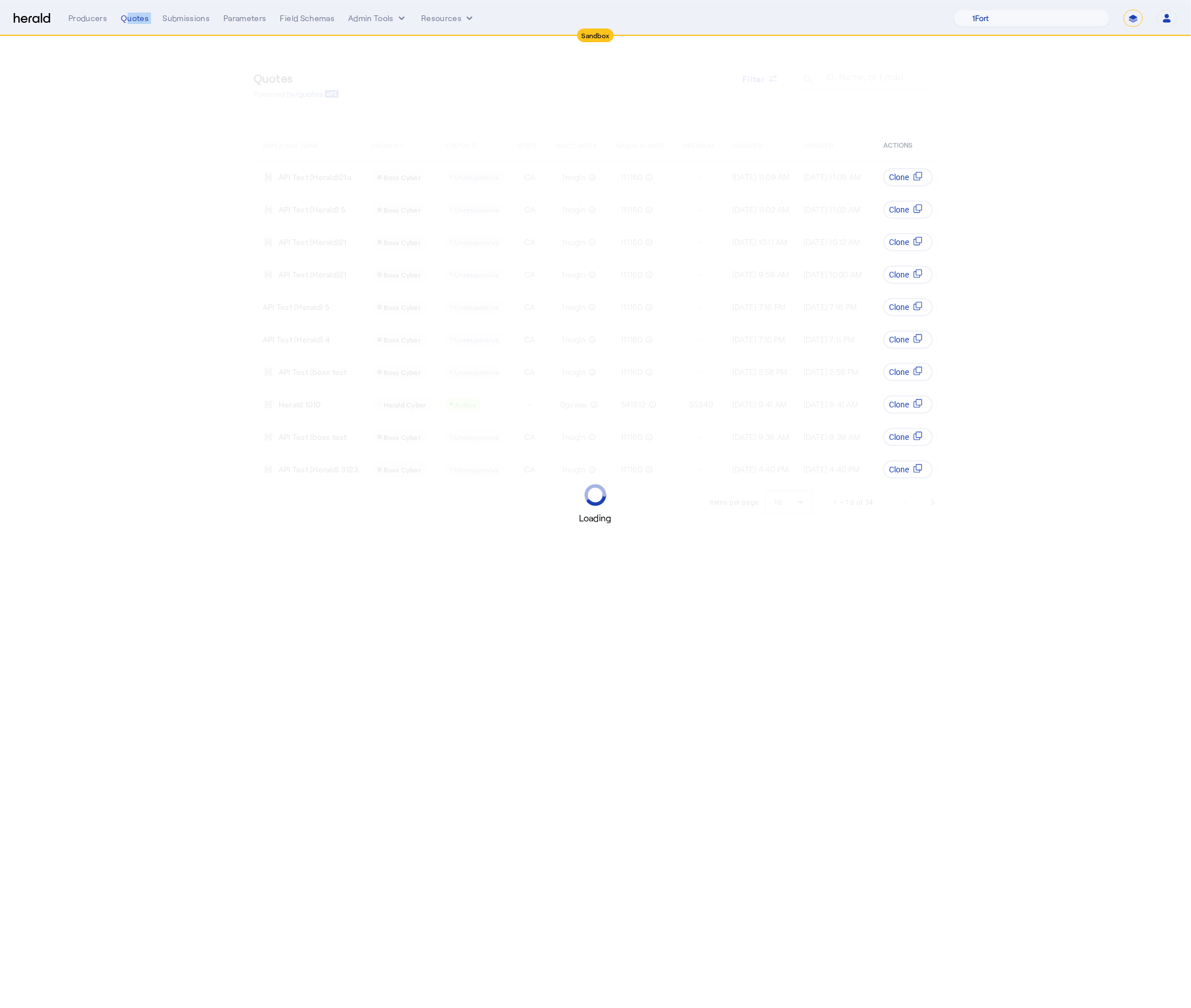
click at [134, 23] on div "Quotes" at bounding box center [134, 18] width 28 height 11
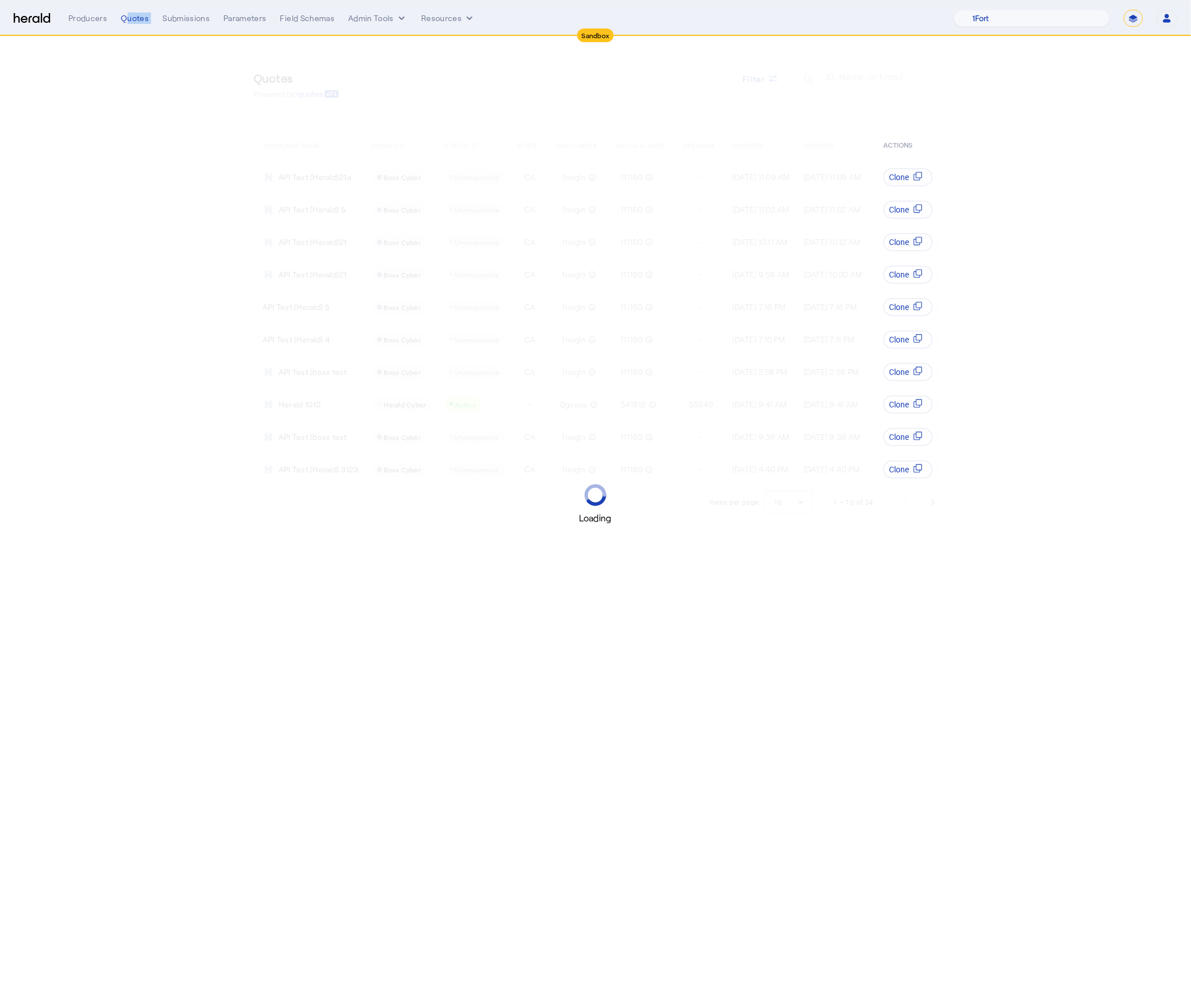
click at [134, 23] on div "Quotes" at bounding box center [134, 18] width 28 height 11
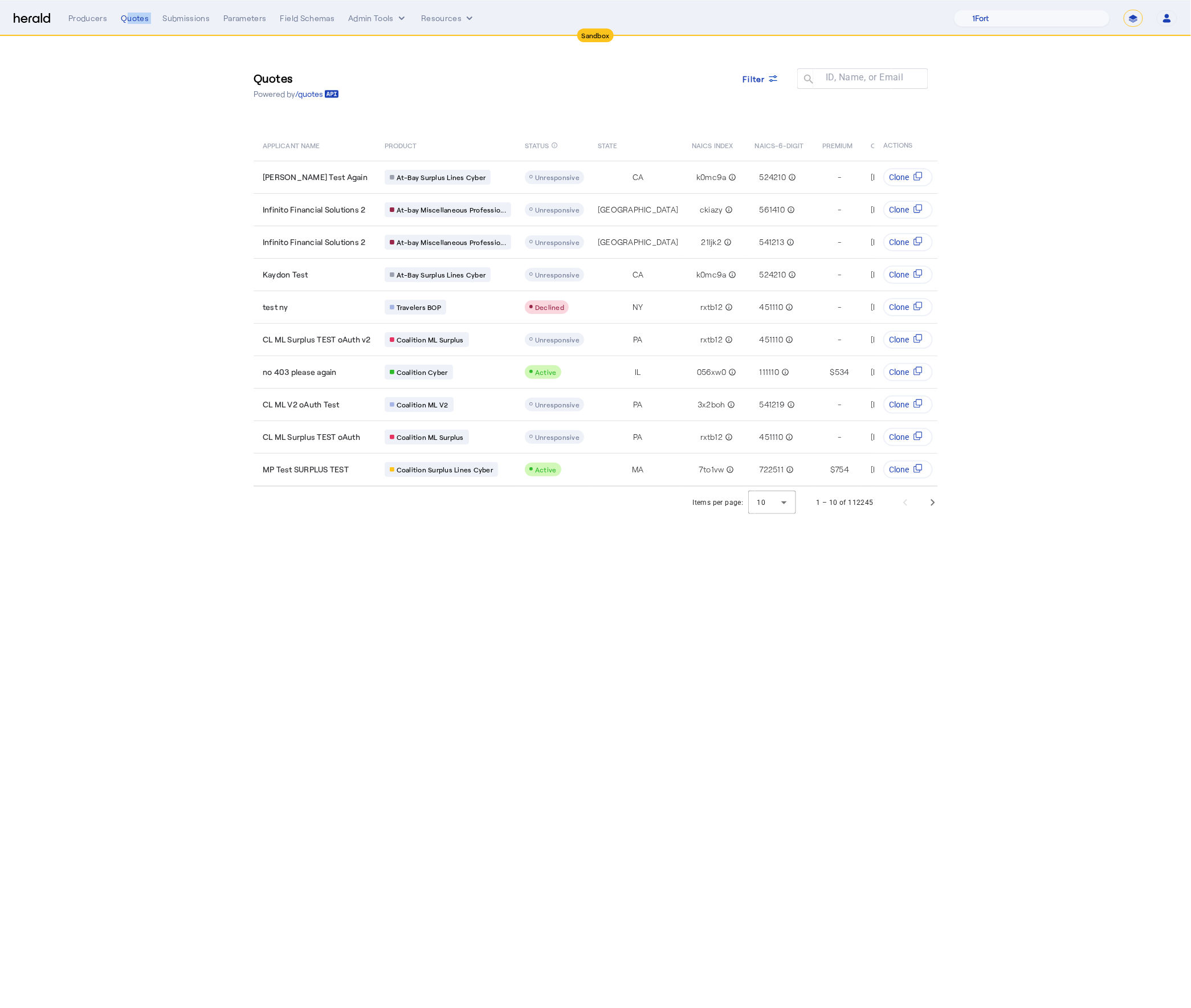
click at [134, 23] on div "Quotes" at bounding box center [134, 18] width 28 height 11
click at [942, 516] on span "Next page" at bounding box center [933, 502] width 27 height 27
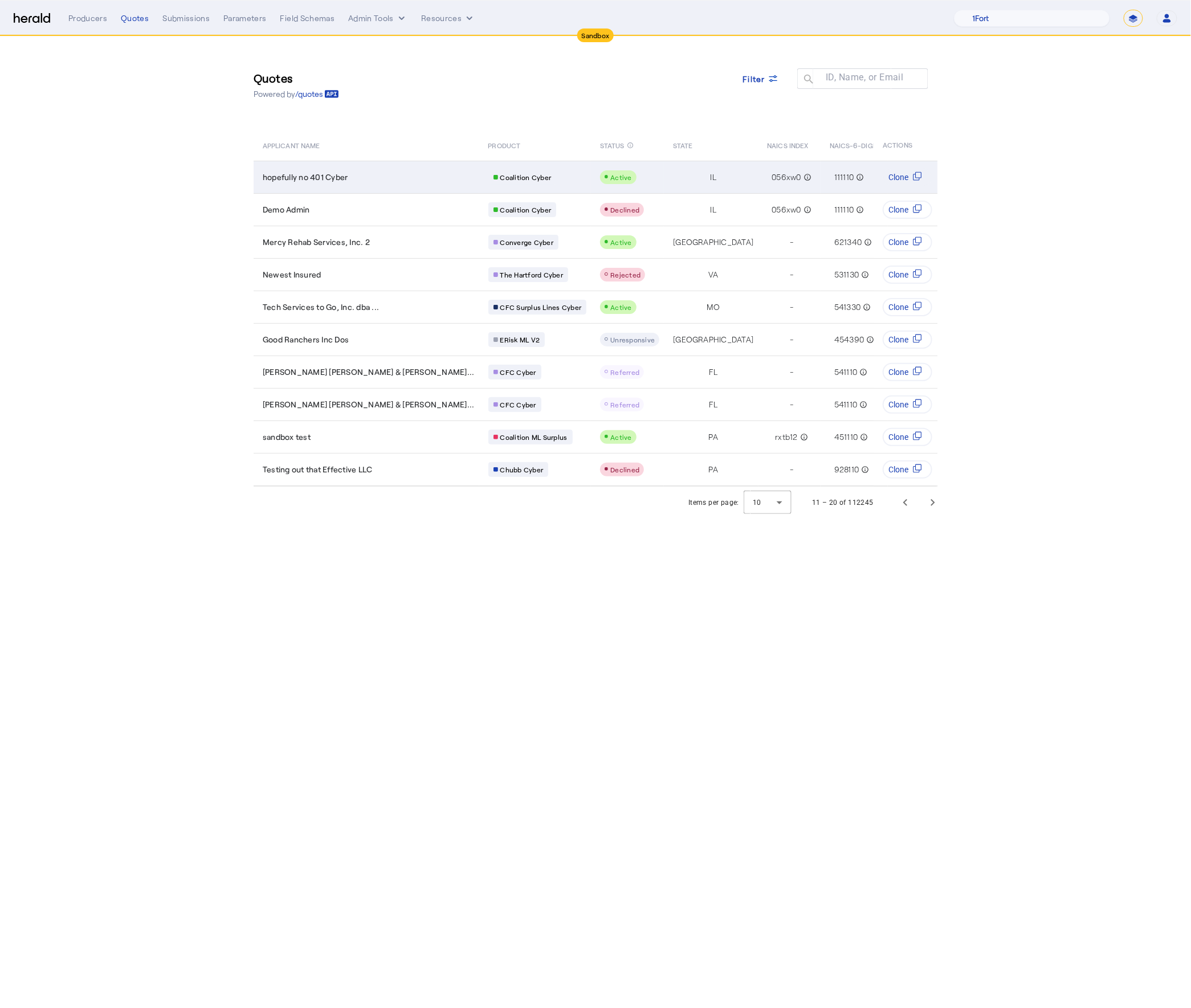
click at [488, 170] on div "Coalition Cyber" at bounding box center [522, 178] width 69 height 15
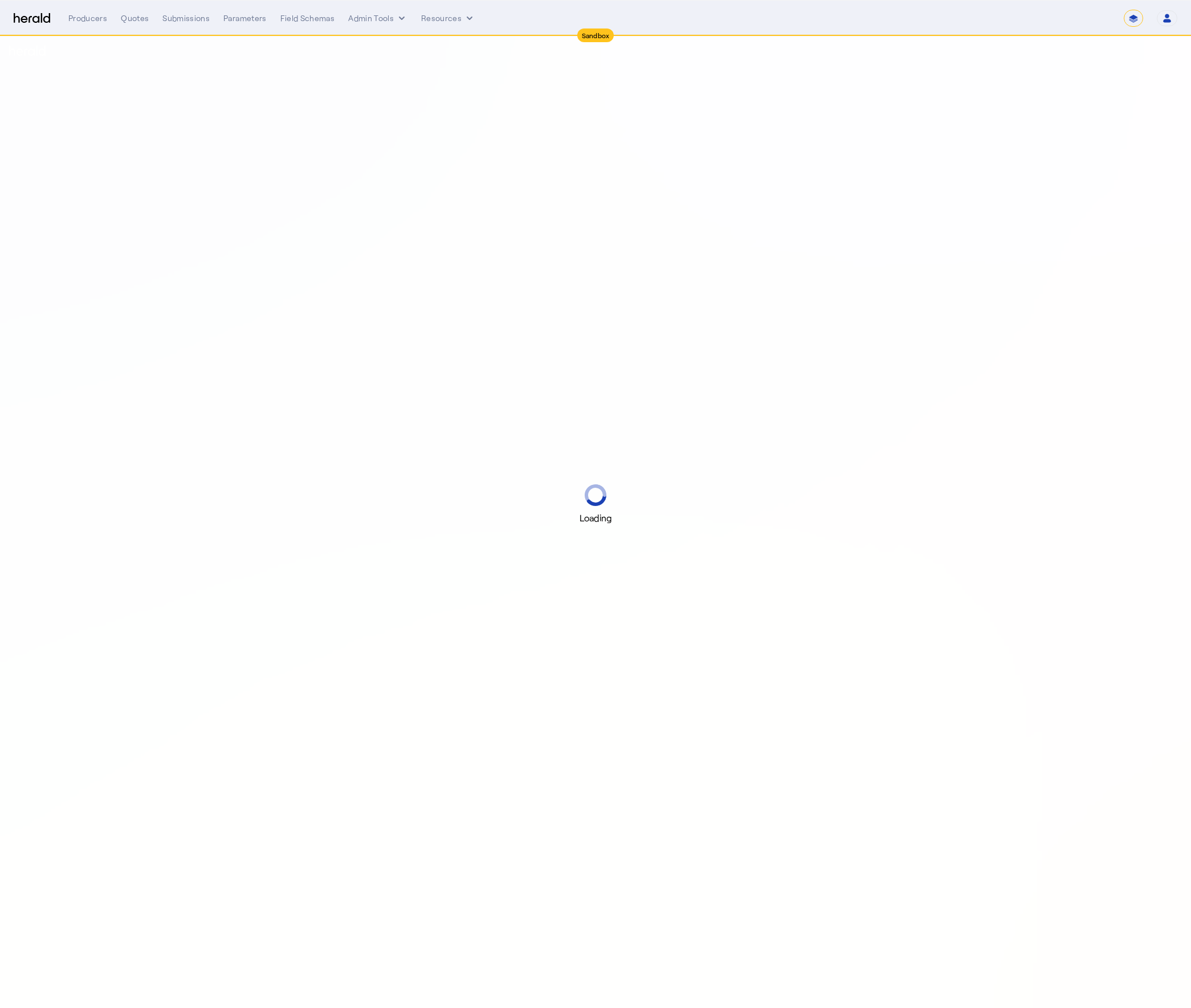
select select "*******"
select select "pfm_2v8p_herald_api"
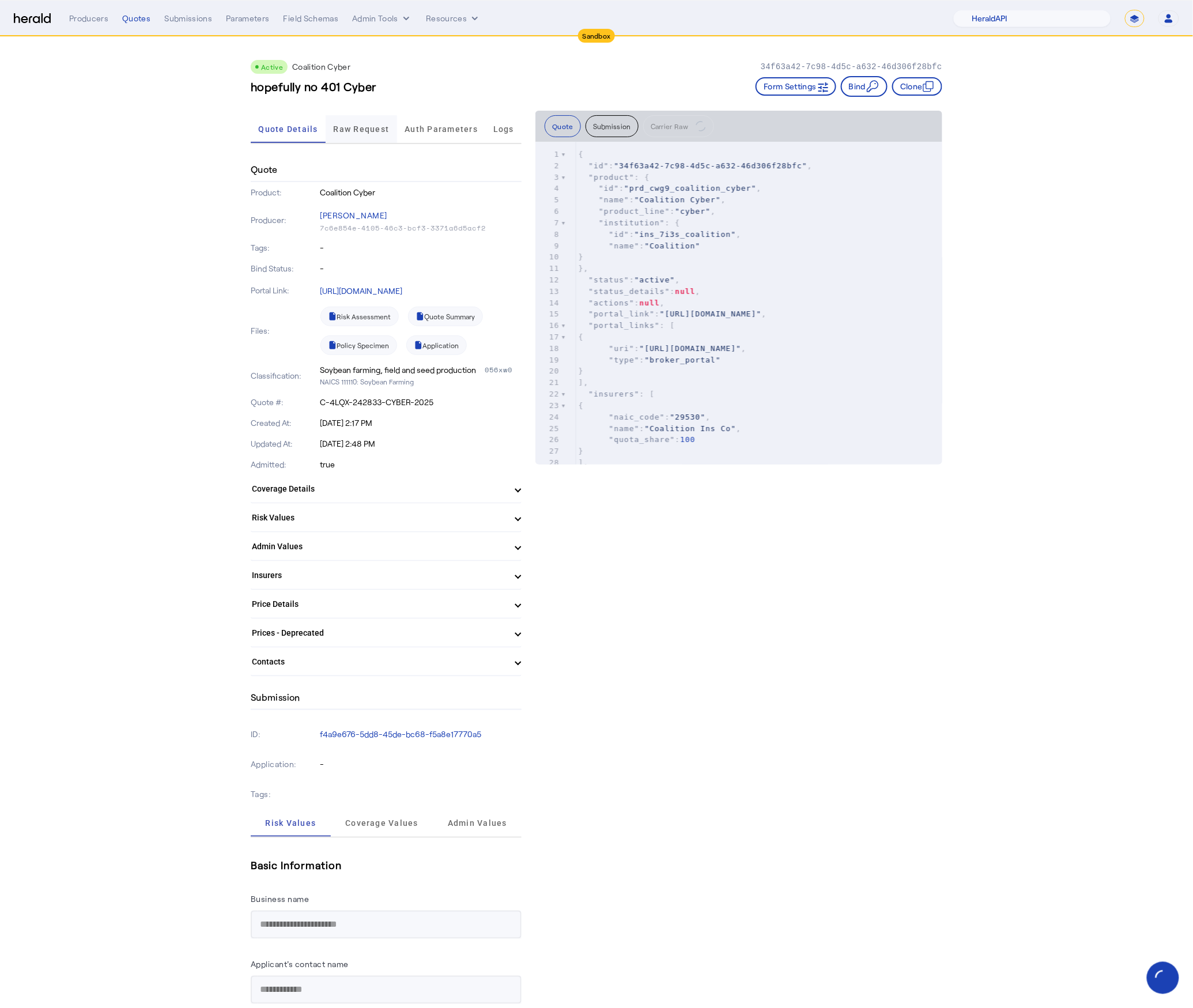
click at [347, 131] on span "Raw Request" at bounding box center [361, 128] width 56 height 8
